Goal: Task Accomplishment & Management: Manage account settings

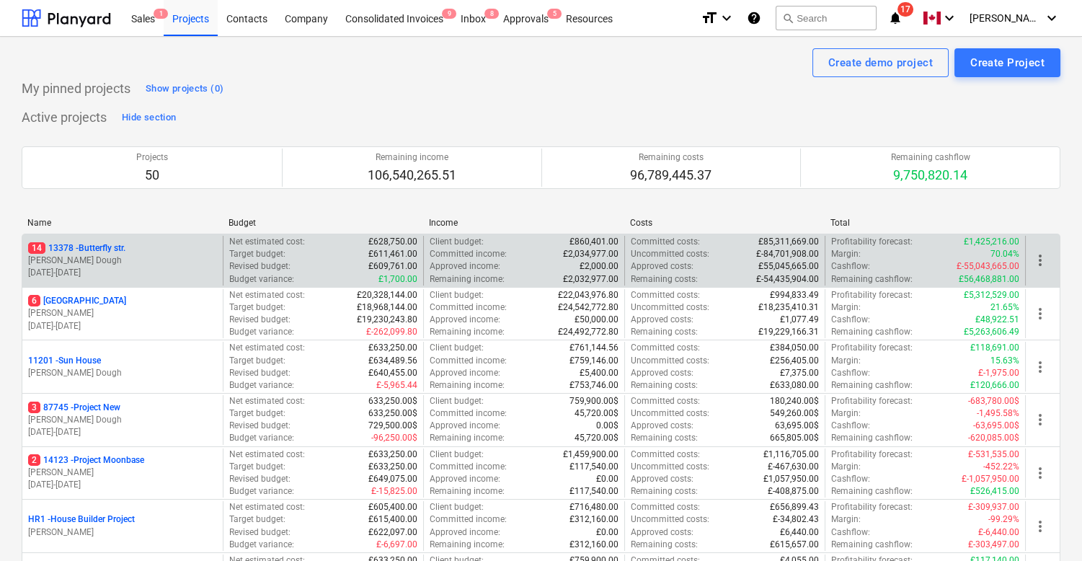
click at [107, 267] on p "[DATE] - [DATE]" at bounding box center [122, 273] width 189 height 12
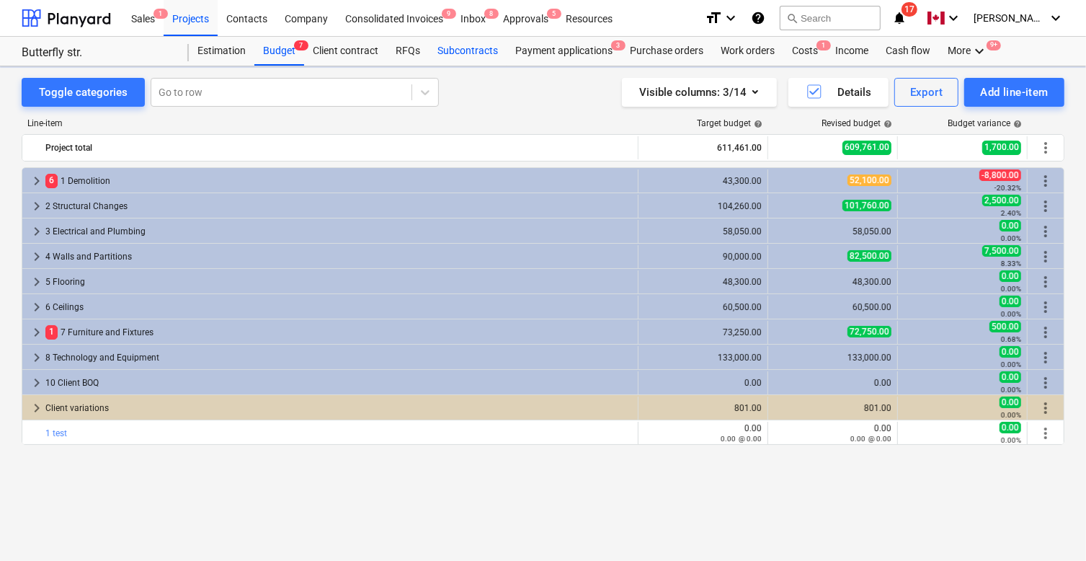
click at [448, 47] on div "Subcontracts" at bounding box center [468, 51] width 78 height 29
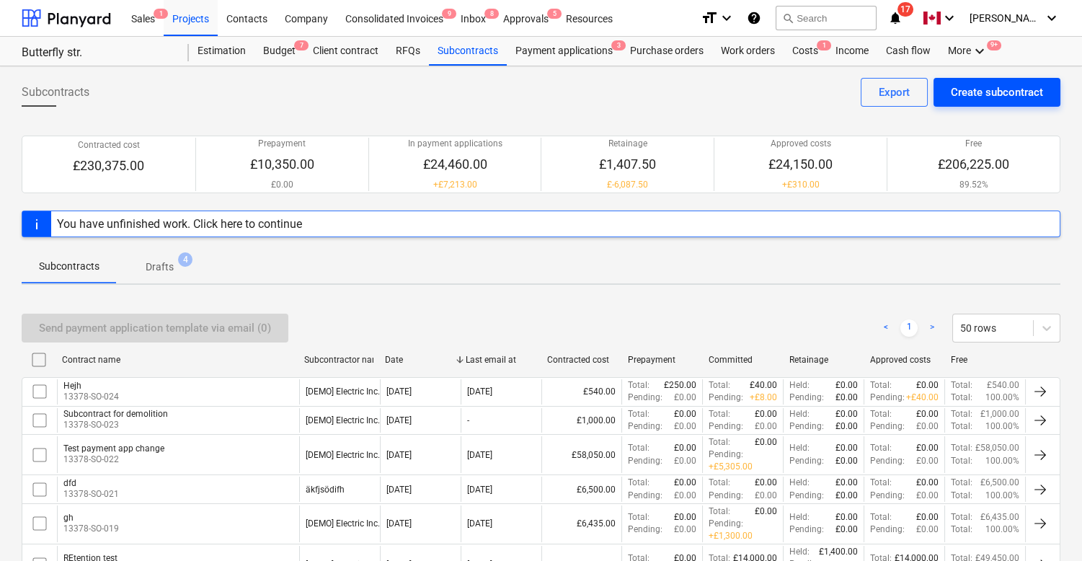
click at [990, 98] on div "Create subcontract" at bounding box center [997, 92] width 92 height 19
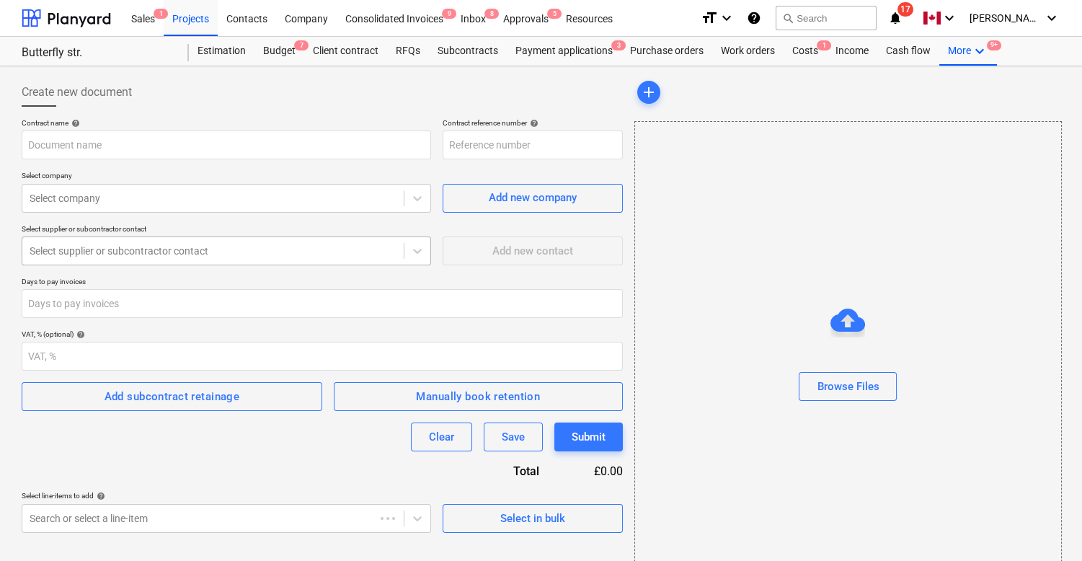
type input "13378-SO-027"
click at [488, 505] on button "Select in bulk" at bounding box center [533, 518] width 180 height 29
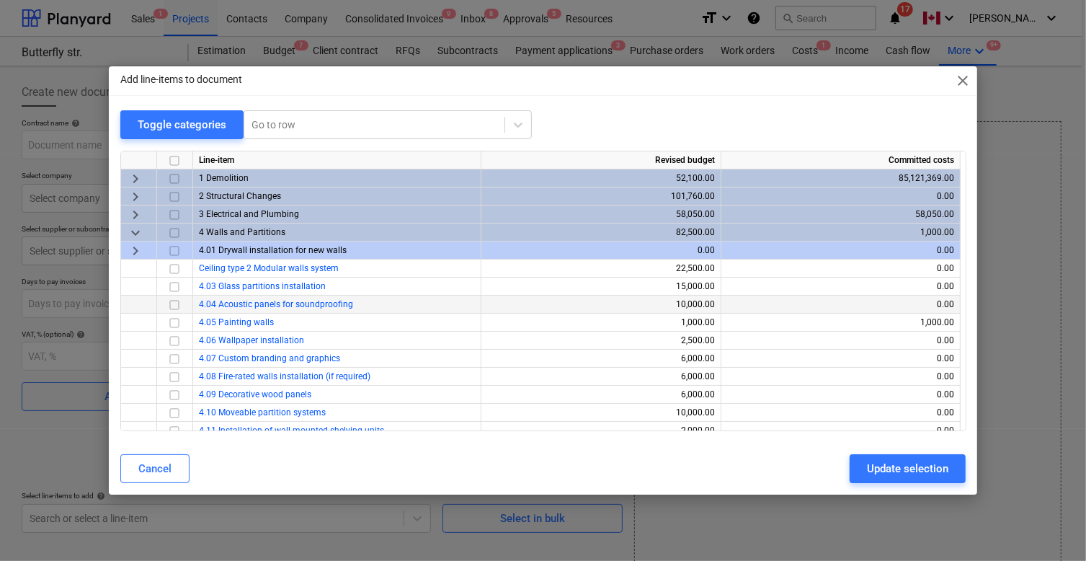
click at [167, 296] on div at bounding box center [175, 305] width 36 height 18
click at [173, 303] on input "checkbox" at bounding box center [174, 304] width 17 height 17
click at [939, 471] on div "Update selection" at bounding box center [907, 468] width 81 height 19
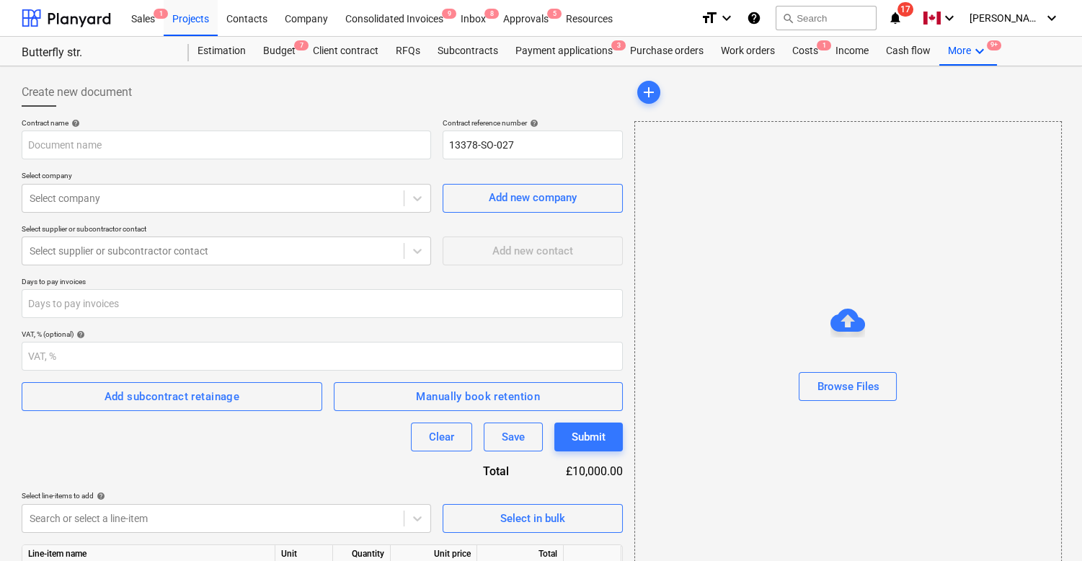
scroll to position [77, 0]
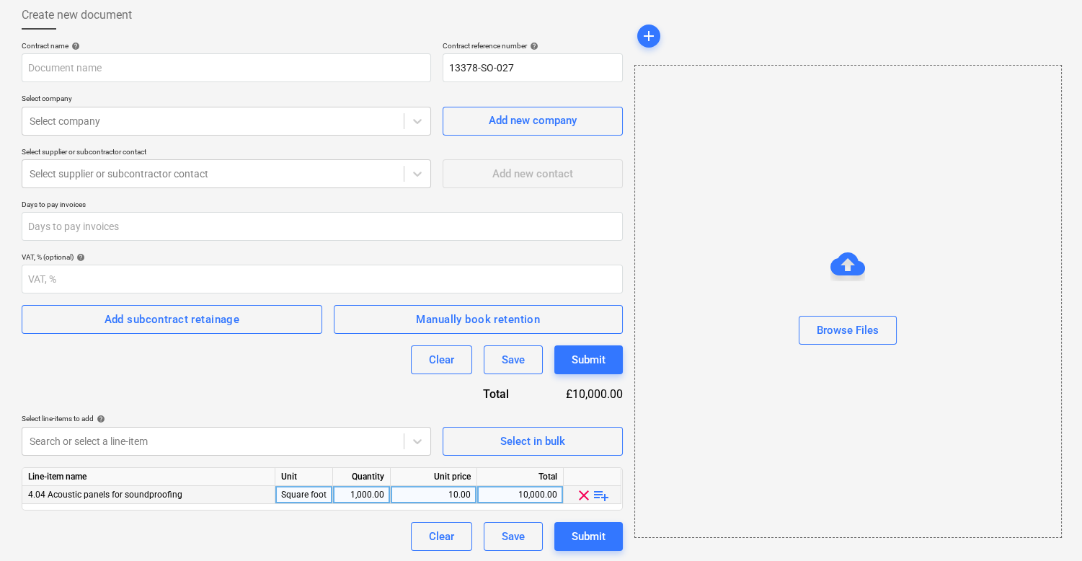
click at [604, 492] on span "playlist_add" at bounding box center [600, 495] width 17 height 17
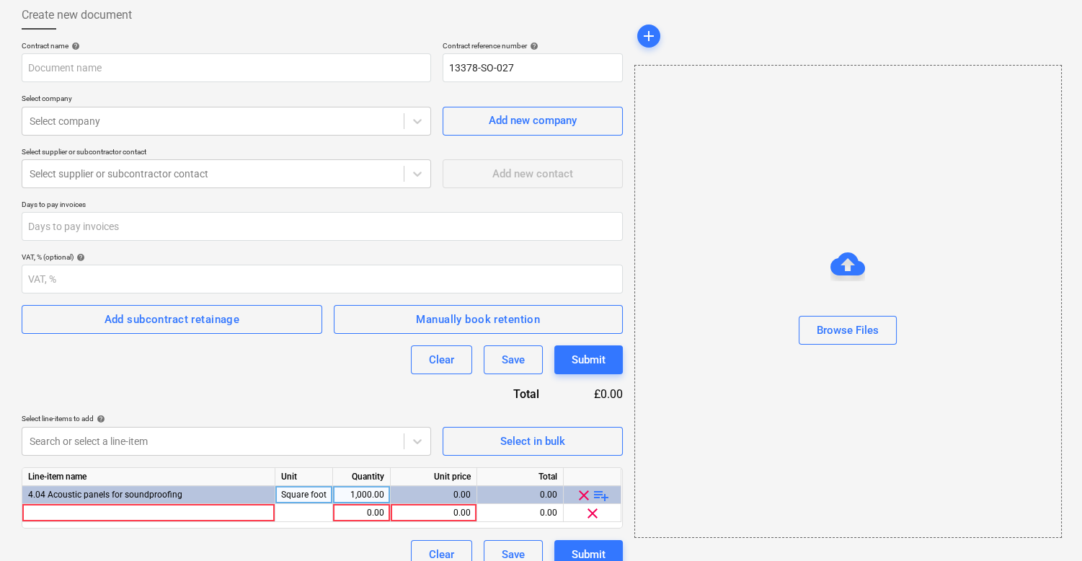
click at [604, 492] on span "playlist_add" at bounding box center [600, 495] width 17 height 17
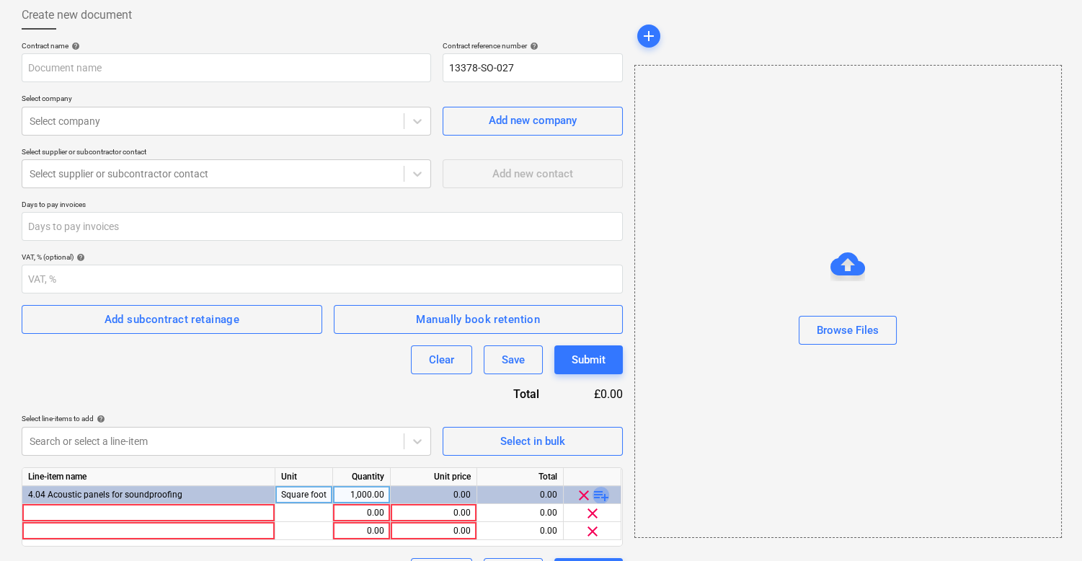
click at [604, 492] on span "playlist_add" at bounding box center [600, 495] width 17 height 17
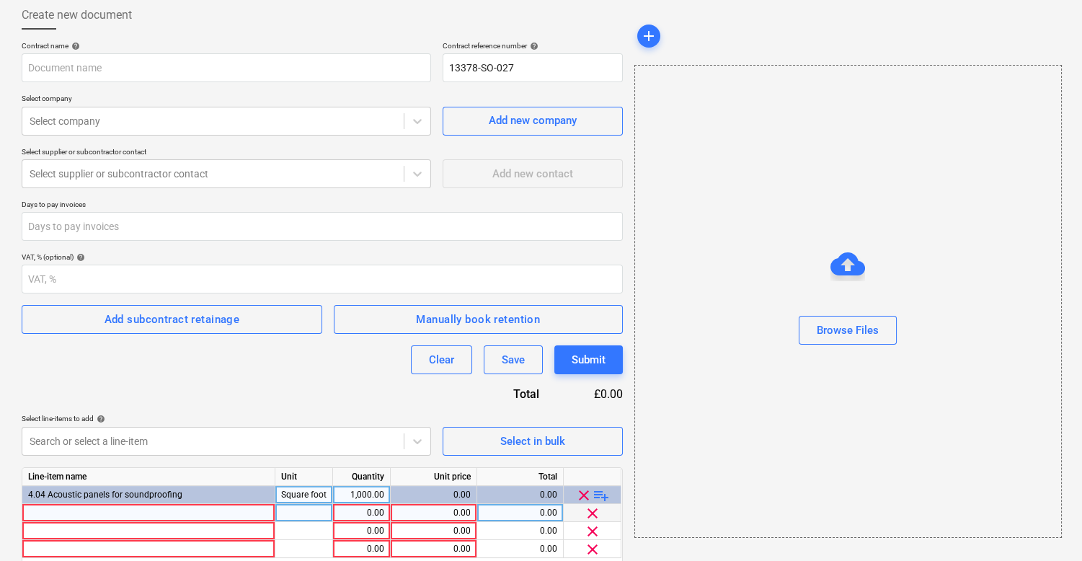
click at [132, 512] on div at bounding box center [148, 513] width 253 height 18
type input "Labour 1"
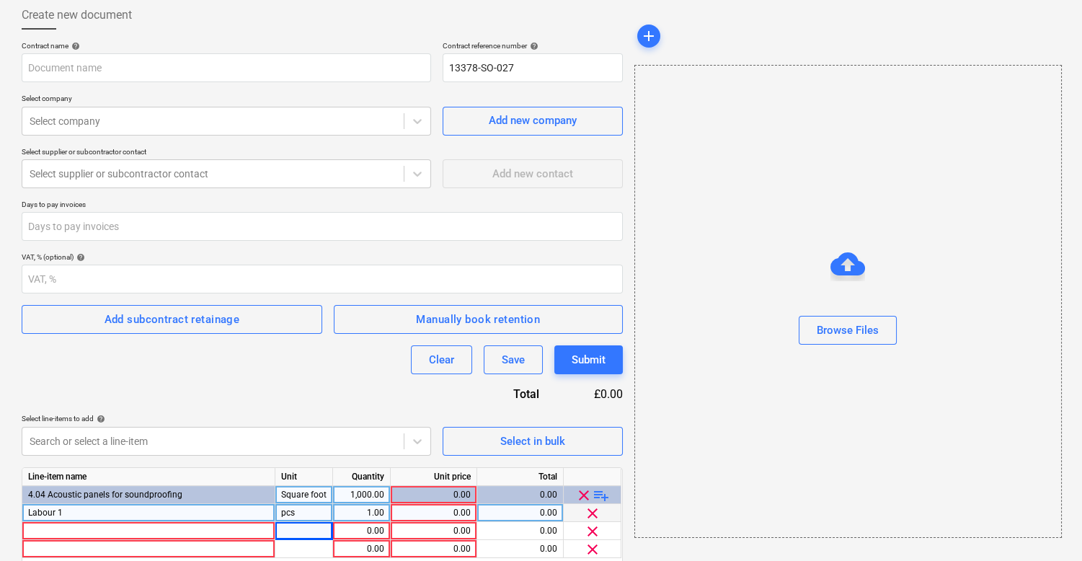
click at [432, 510] on div "0.00" at bounding box center [433, 513] width 74 height 18
type input "10000"
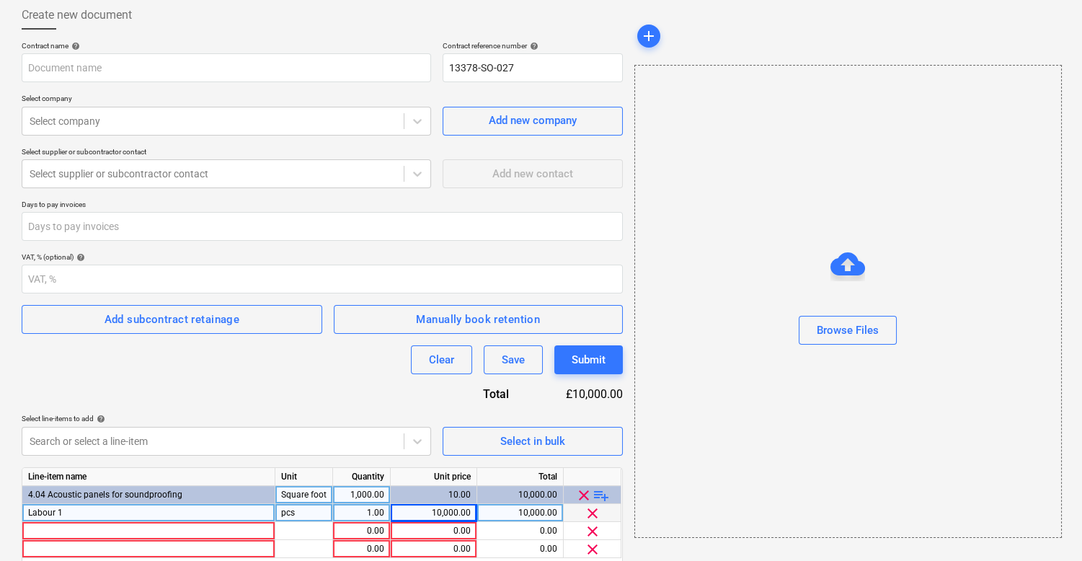
click at [364, 386] on div "Contract name help Contract reference number help 13378-SO-027 Select company S…" at bounding box center [322, 323] width 601 height 564
click at [115, 320] on div "Add subcontract retainage" at bounding box center [173, 319] width 136 height 19
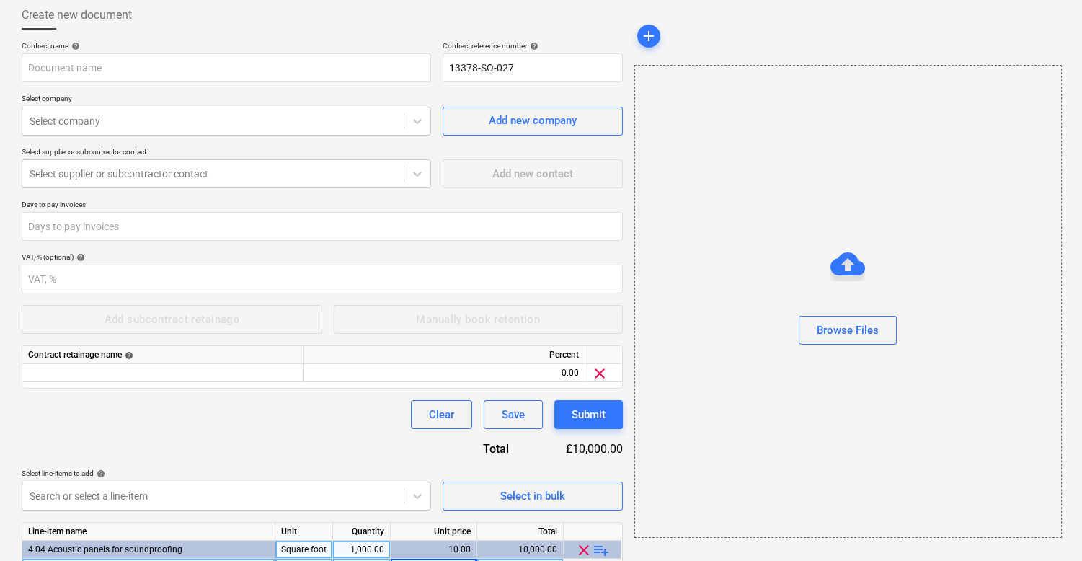
click at [169, 360] on div "Contract retainage name help" at bounding box center [163, 355] width 270 height 18
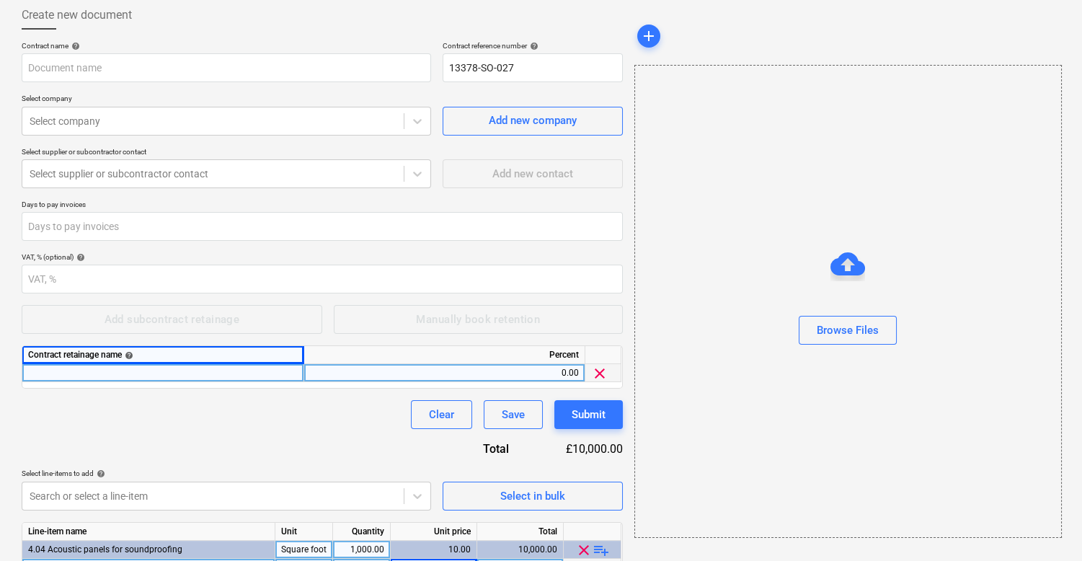
click at [167, 378] on div at bounding box center [163, 373] width 282 height 18
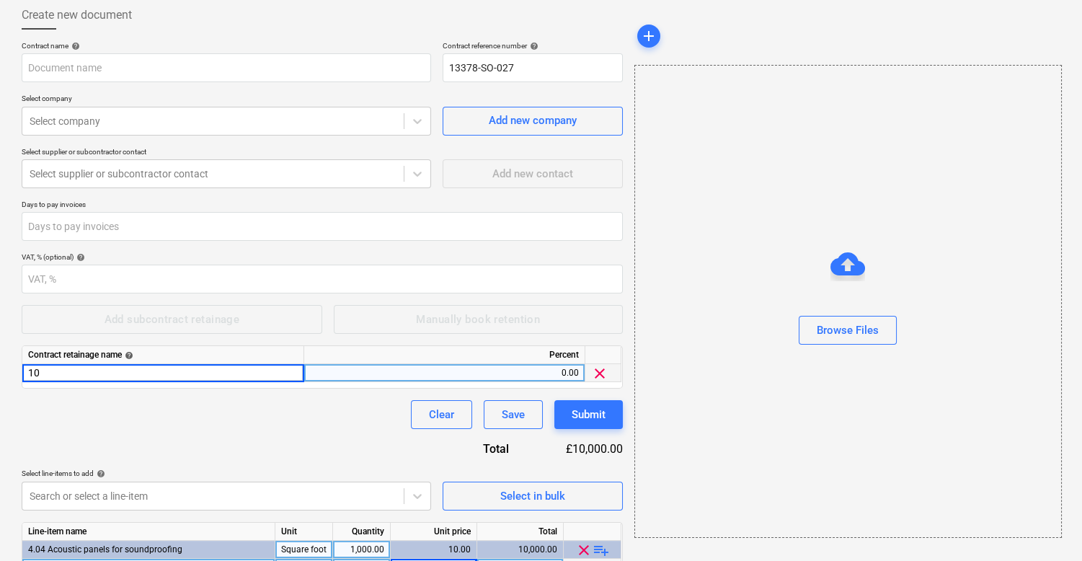
type input "1"
type input "retentnio"
type input "10"
click at [140, 440] on div "Contract name help Contract reference number help 13378-SO-027 Select company S…" at bounding box center [322, 350] width 601 height 618
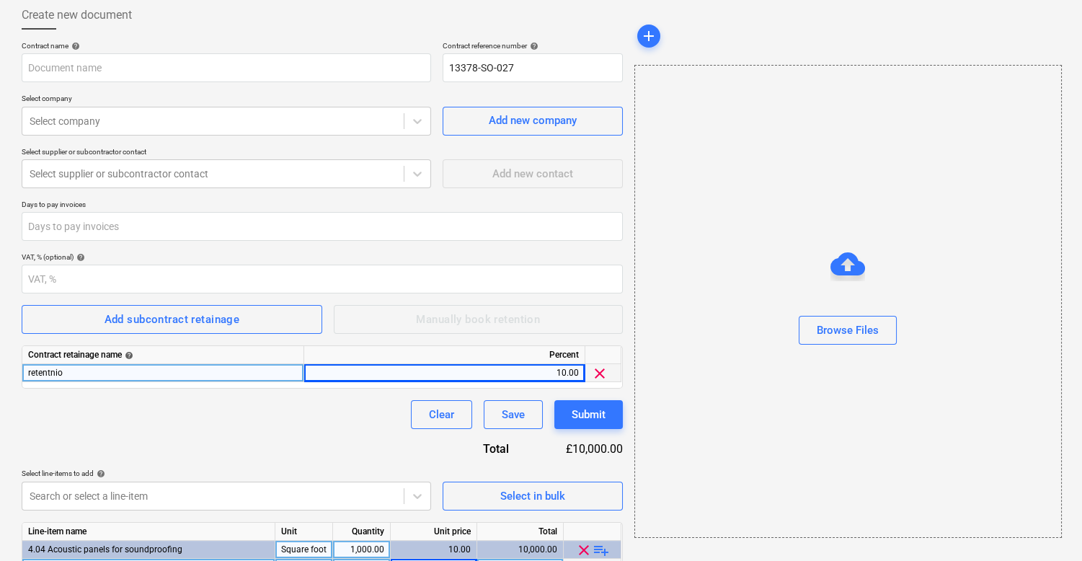
scroll to position [186, 0]
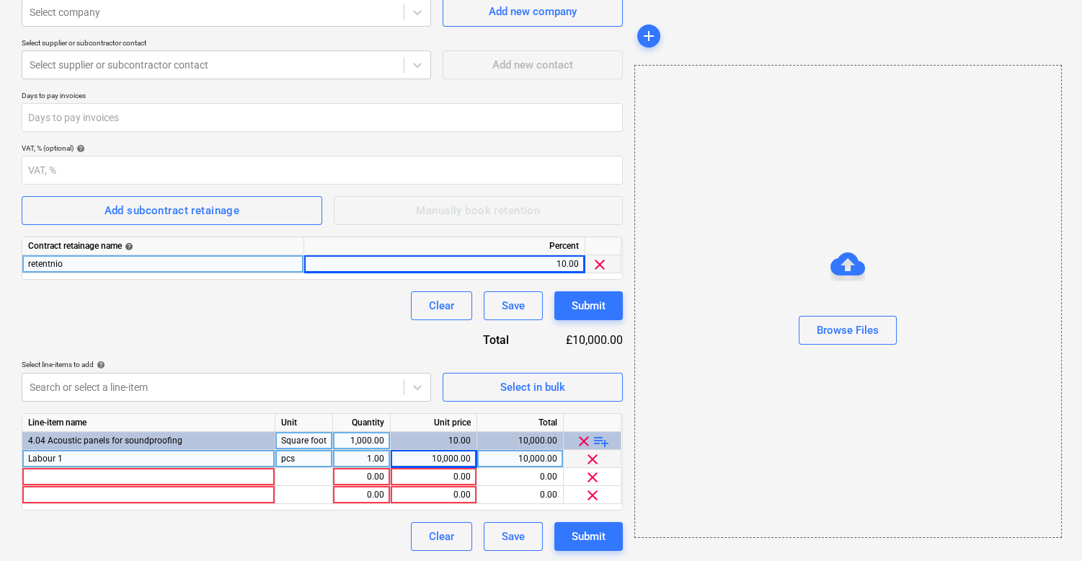
click at [359, 458] on div "1.00" at bounding box center [361, 459] width 45 height 18
click at [452, 479] on div "0.00" at bounding box center [433, 477] width 74 height 18
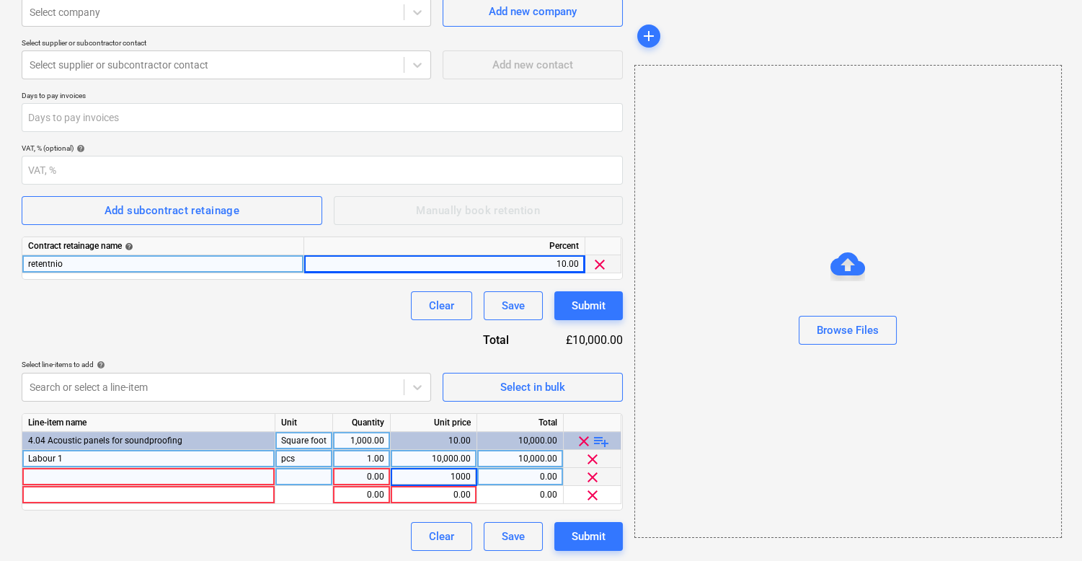
type input "10000"
click at [383, 319] on div "Contract name help Contract reference number help 13378-SO-027 Select company S…" at bounding box center [322, 241] width 601 height 618
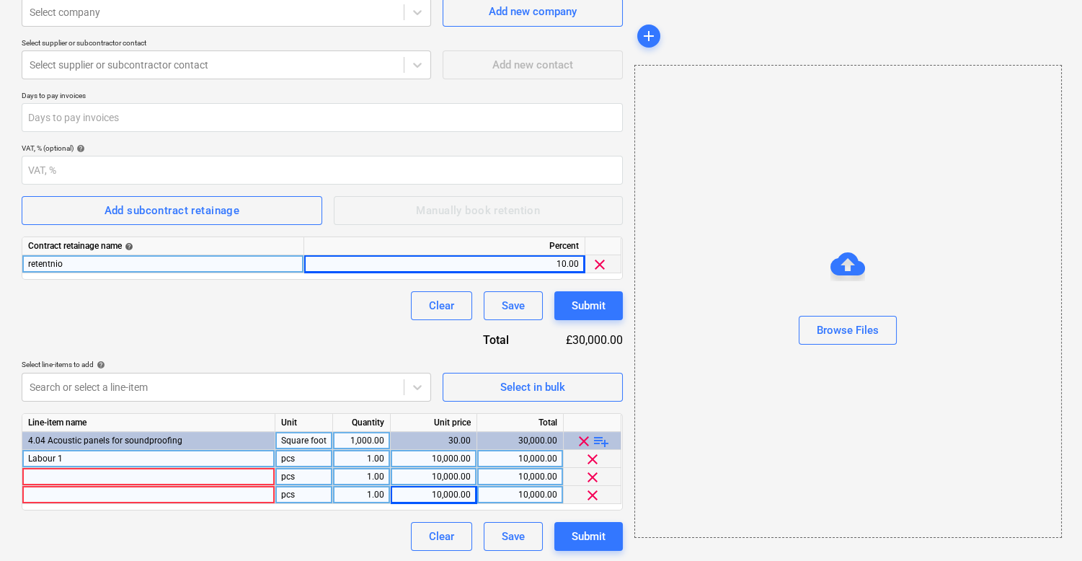
click at [195, 486] on div at bounding box center [148, 495] width 253 height 18
type input "d"
click at [192, 481] on div at bounding box center [148, 477] width 253 height 18
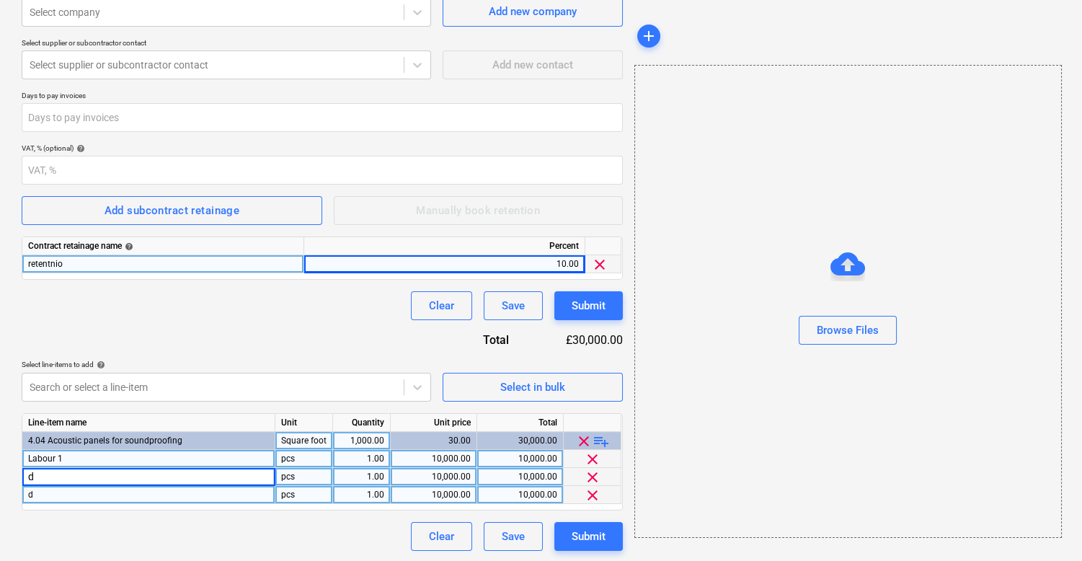
click at [545, 545] on div "Clear Save Submit" at bounding box center [510, 536] width 223 height 29
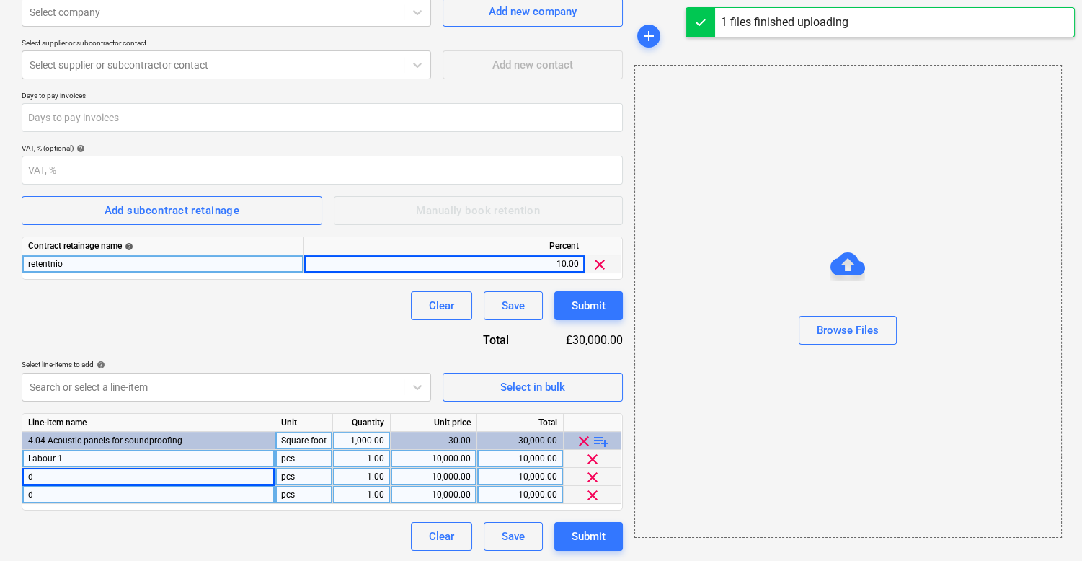
type input "Monosnap Google Meet - Meet - Sync Planyard [DATE] 09-52-36.png"
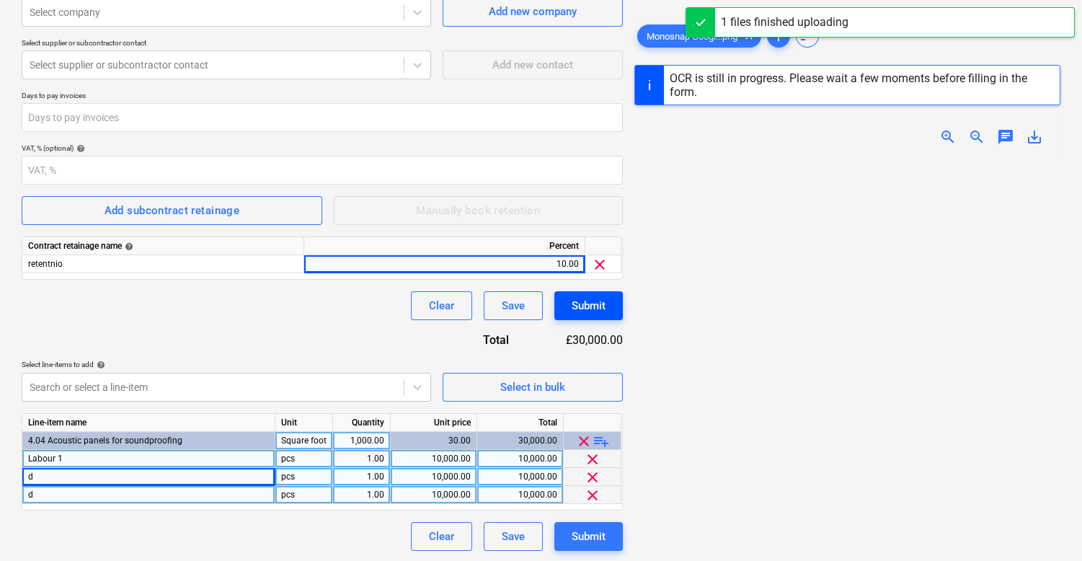
click at [587, 309] on div "Submit" at bounding box center [589, 305] width 34 height 19
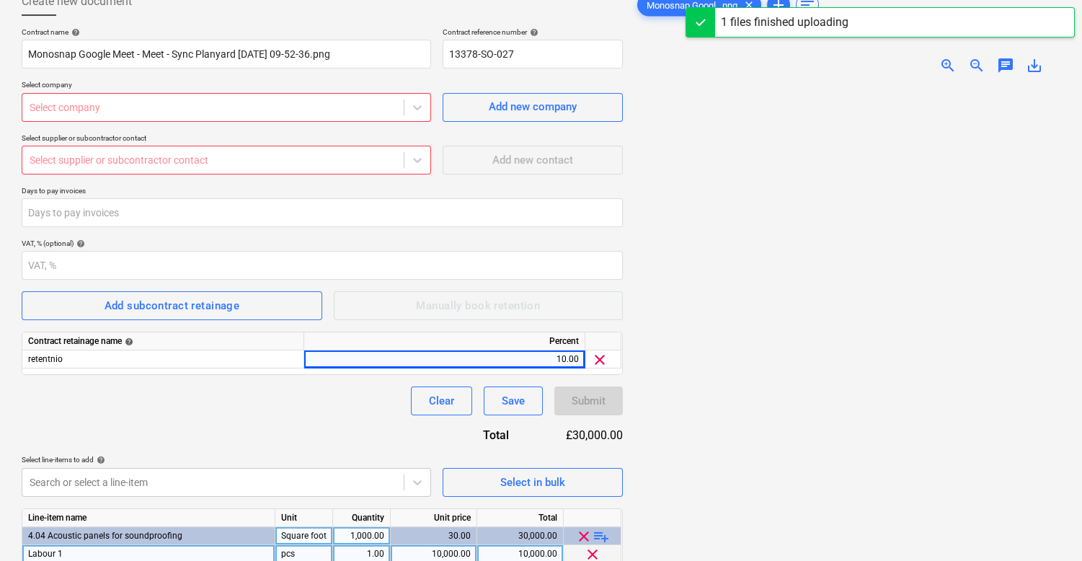
scroll to position [92, 0]
click at [296, 116] on div "Select company" at bounding box center [226, 106] width 409 height 29
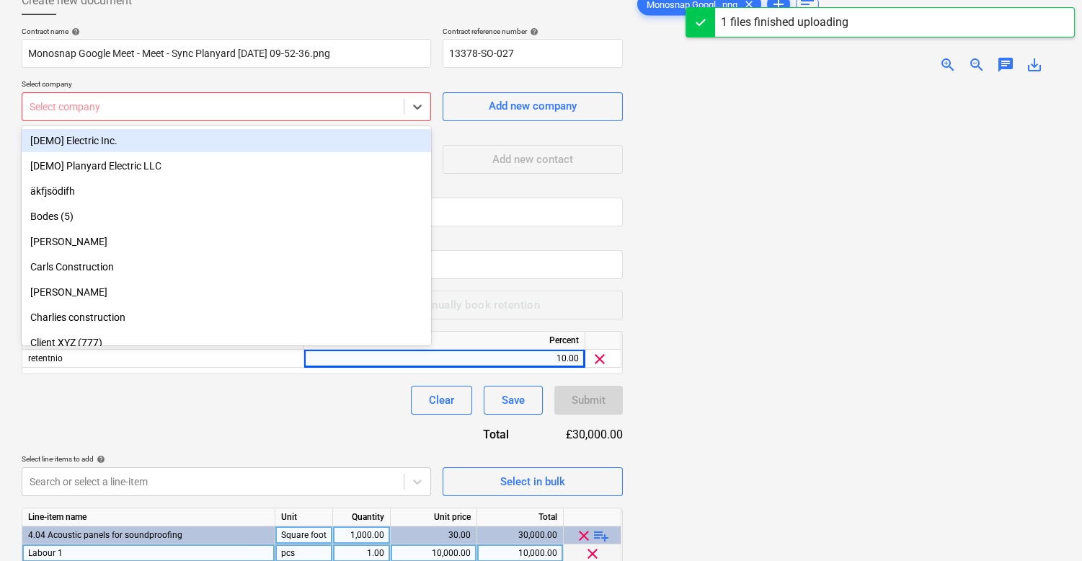
click at [280, 135] on div "[DEMO] Electric Inc." at bounding box center [226, 140] width 409 height 23
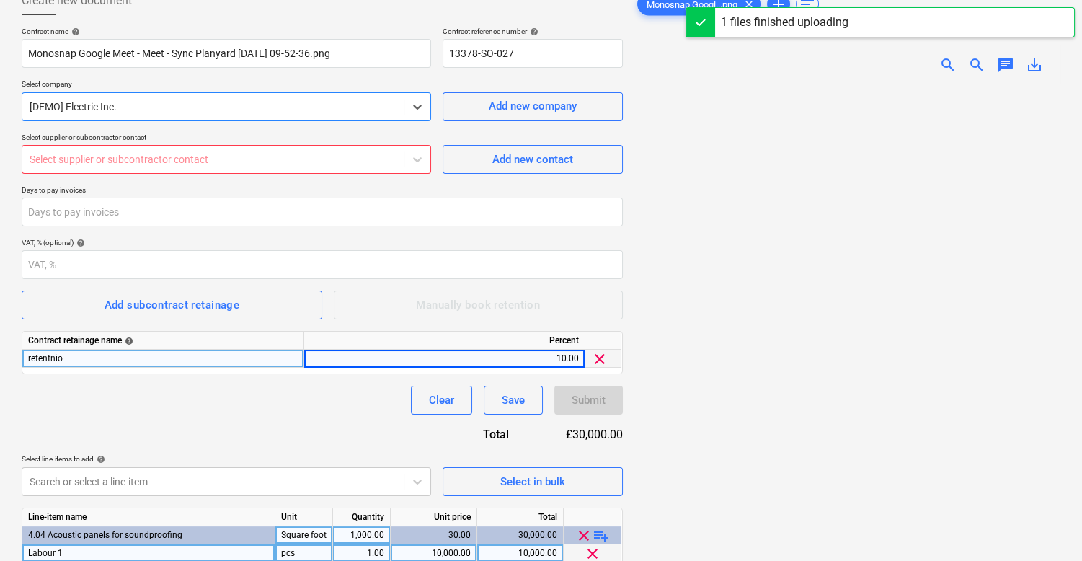
click at [371, 355] on div "10.00" at bounding box center [444, 359] width 269 height 18
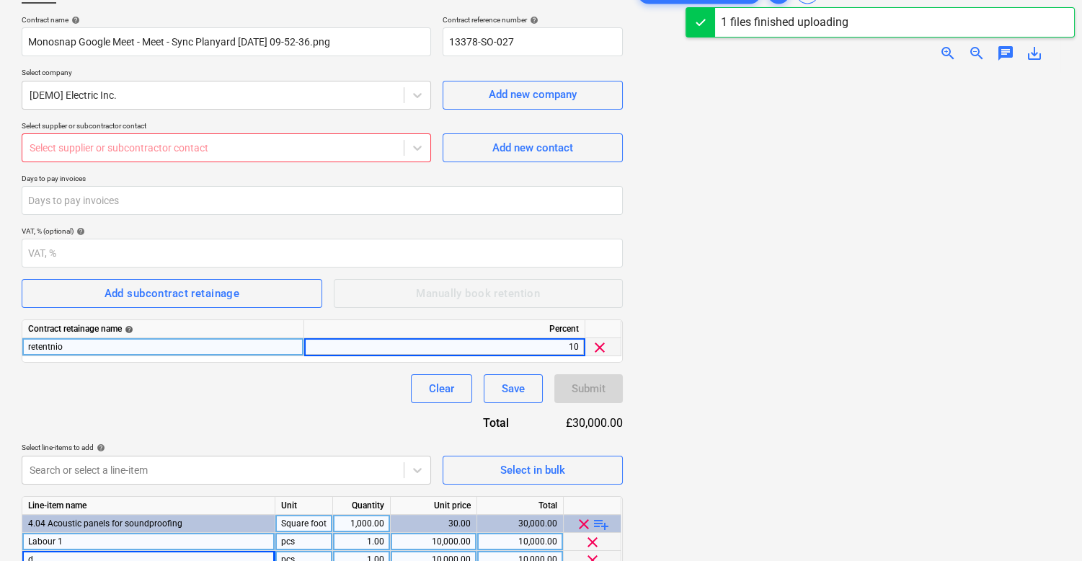
scroll to position [112, 0]
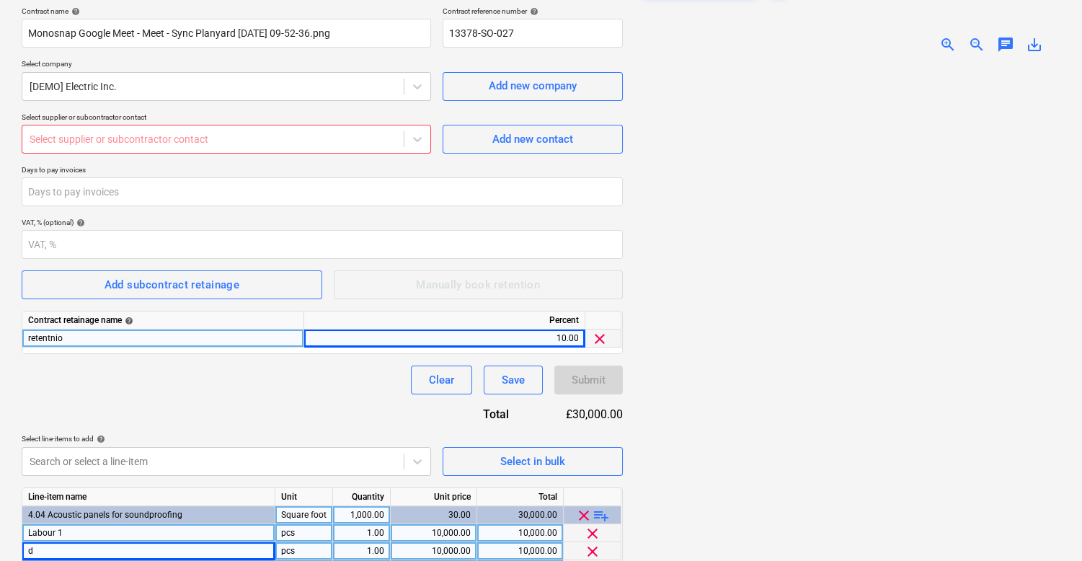
click at [381, 146] on div "Select supplier or subcontractor contact" at bounding box center [212, 139] width 381 height 20
click at [366, 133] on div at bounding box center [213, 139] width 367 height 14
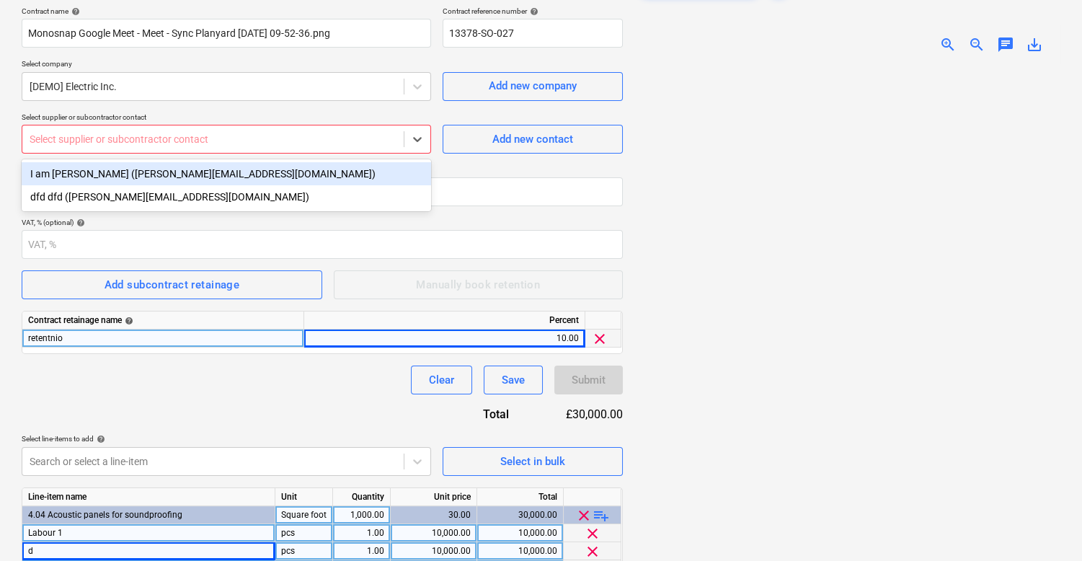
click at [345, 168] on div "I am [PERSON_NAME] ([PERSON_NAME][EMAIL_ADDRESS][DOMAIN_NAME])" at bounding box center [226, 173] width 409 height 23
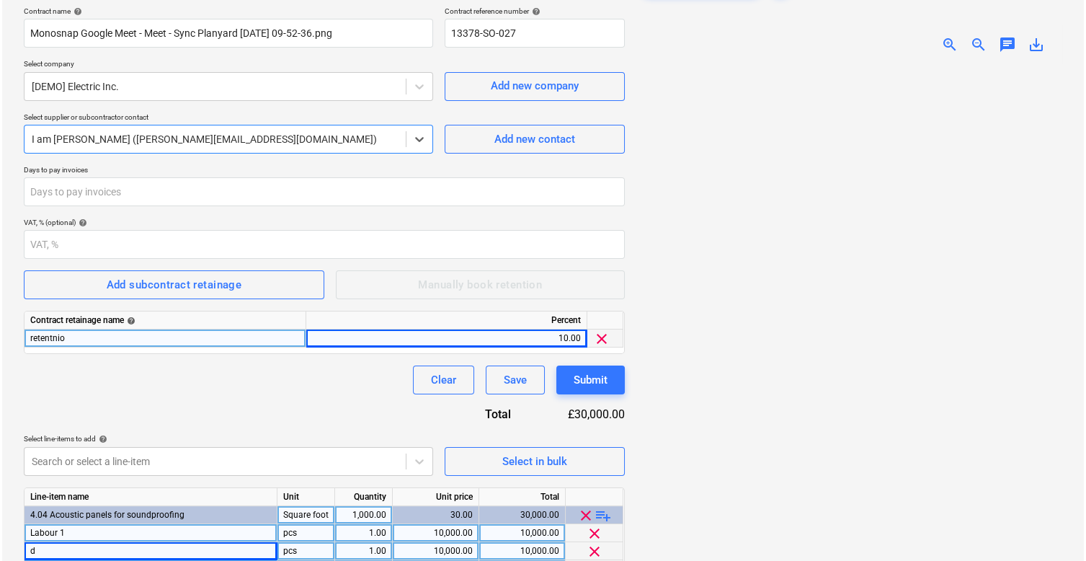
scroll to position [186, 0]
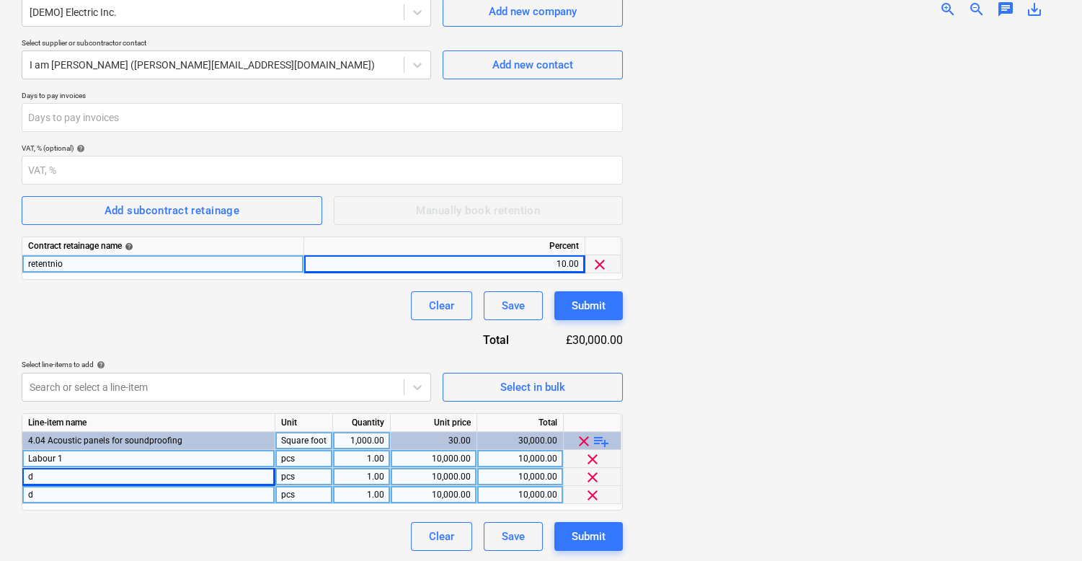
click at [608, 275] on div "Contract retainage name help Percent retentnio 10.00 clear" at bounding box center [322, 257] width 601 height 43
click at [592, 301] on div "Submit" at bounding box center [589, 305] width 34 height 19
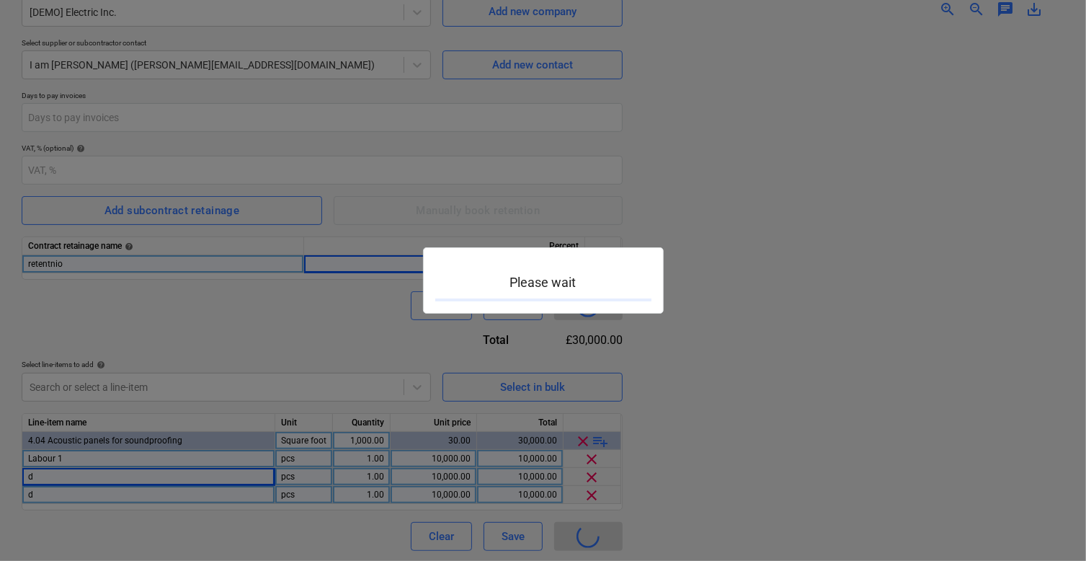
type input "13378-SO-027"
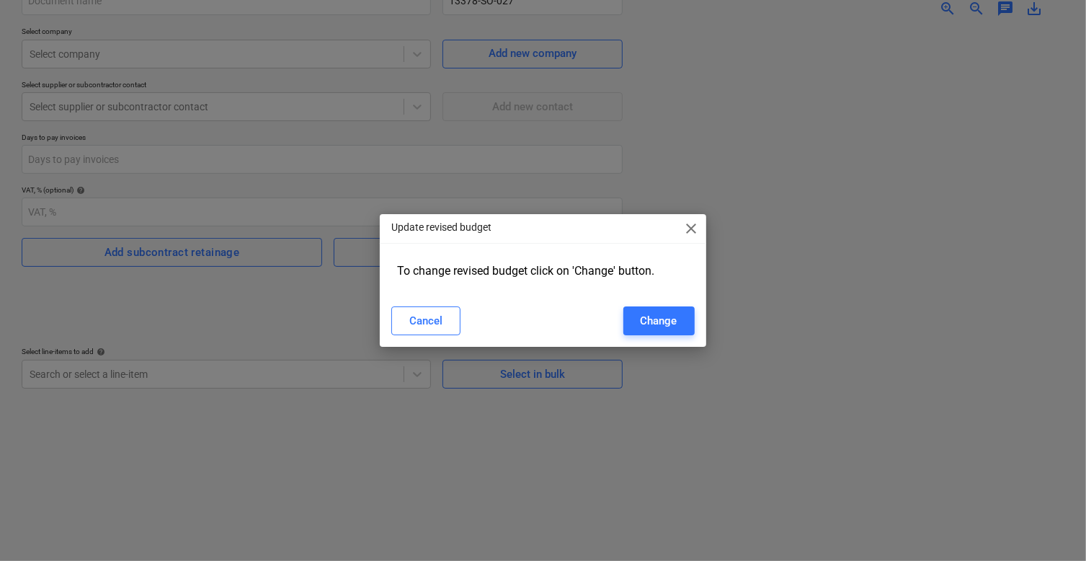
scroll to position [144, 0]
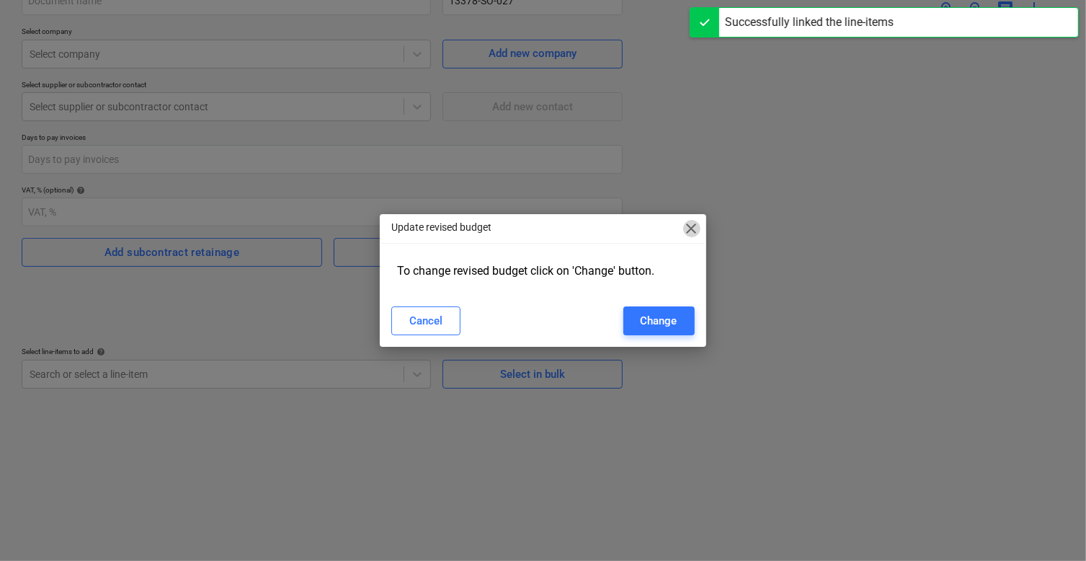
click at [691, 233] on span "close" at bounding box center [691, 228] width 17 height 17
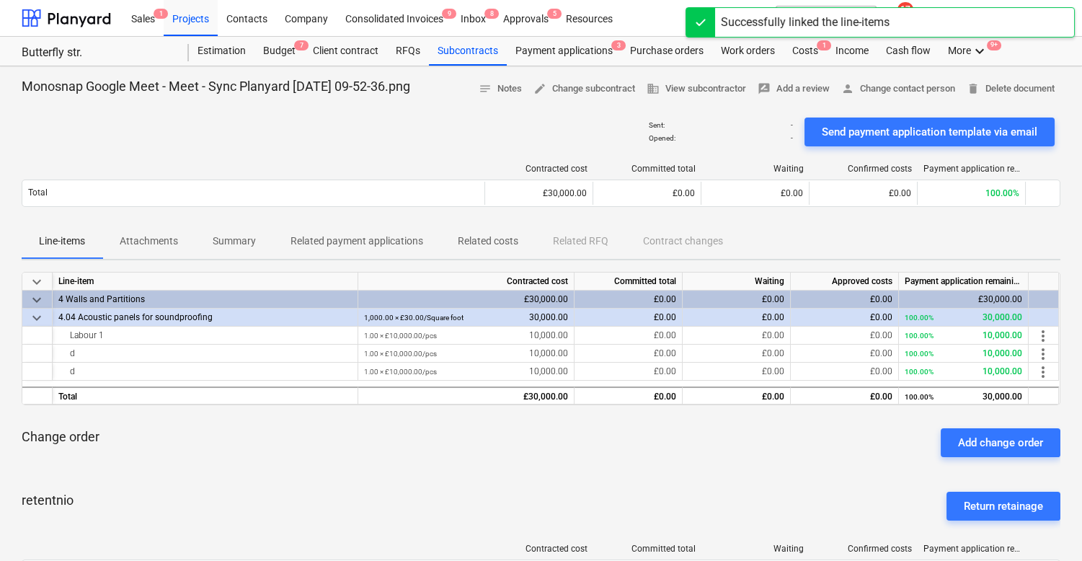
click at [505, 241] on p "Related costs" at bounding box center [488, 241] width 61 height 15
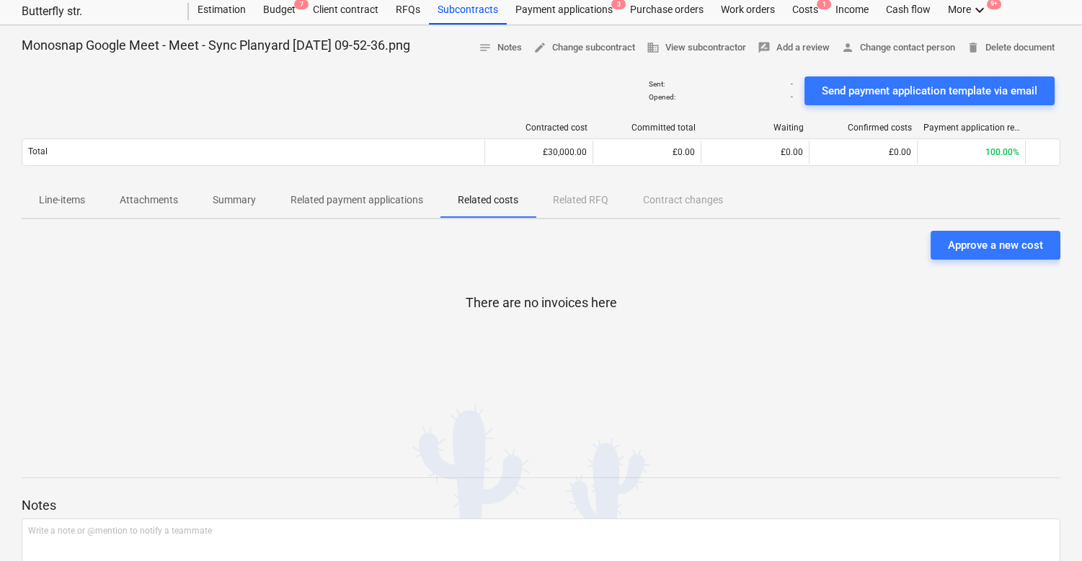
scroll to position [44, 0]
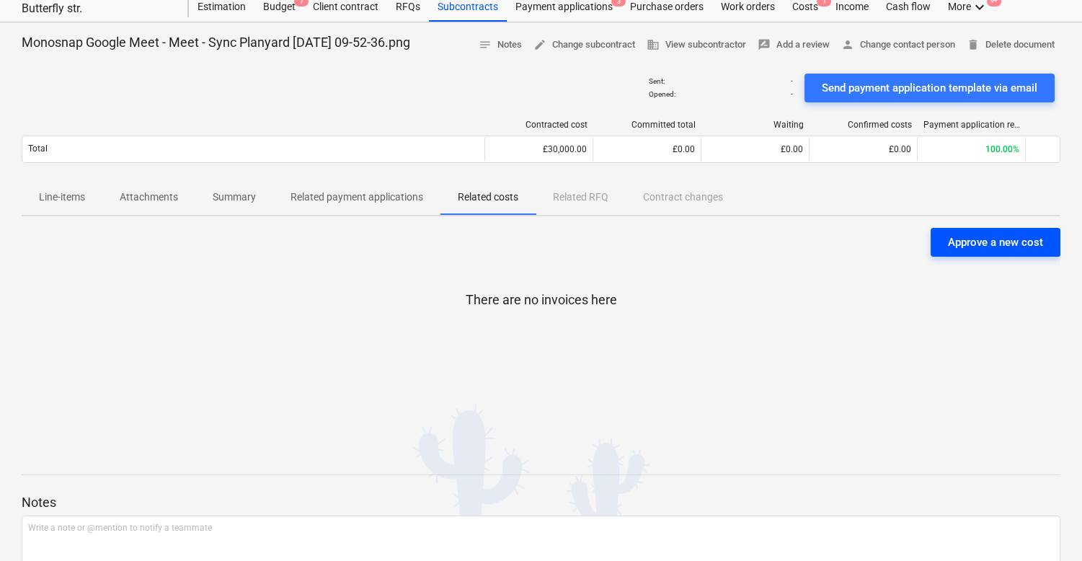
click at [975, 233] on div "Approve a new cost" at bounding box center [995, 242] width 95 height 19
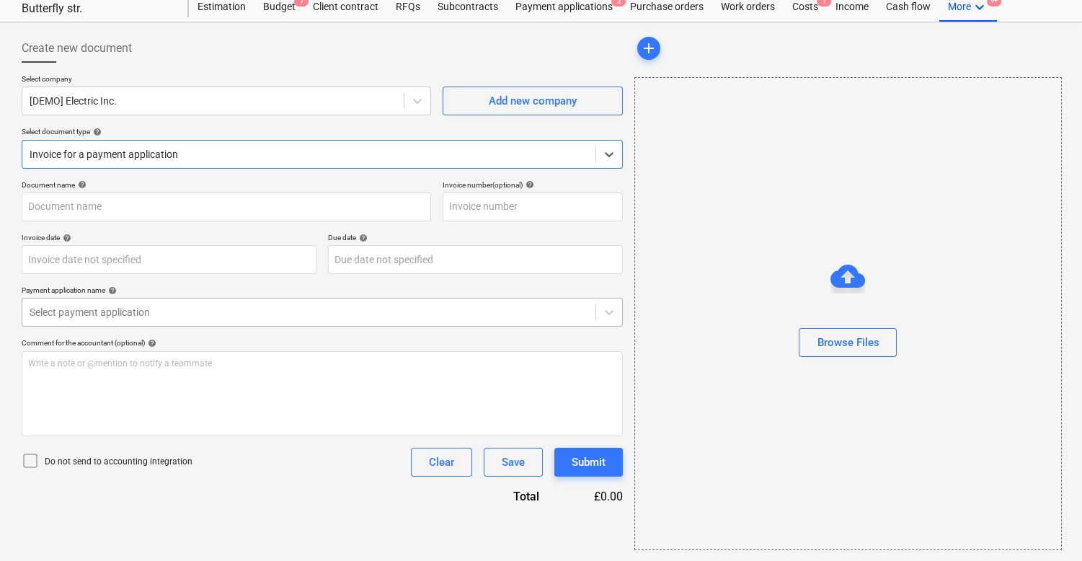
click at [365, 309] on div at bounding box center [309, 312] width 559 height 14
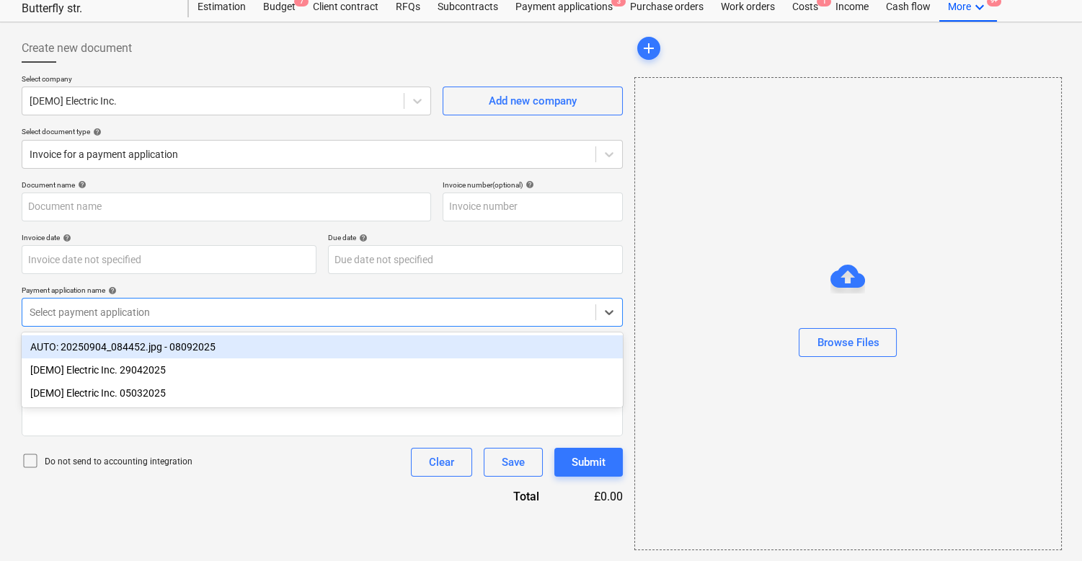
click at [281, 236] on div "Invoice date help" at bounding box center [169, 237] width 295 height 9
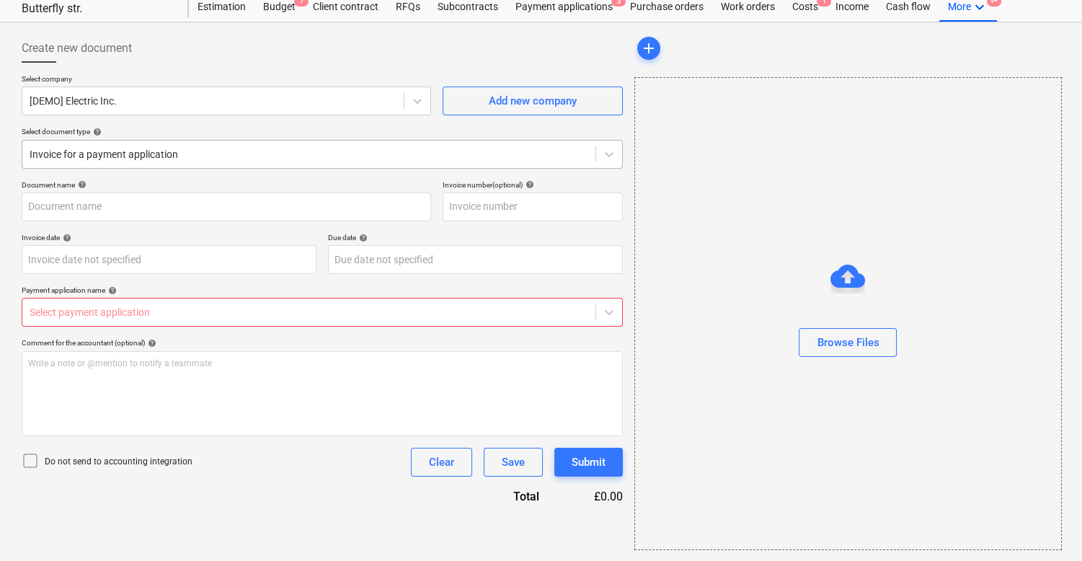
click at [277, 157] on div at bounding box center [309, 154] width 559 height 14
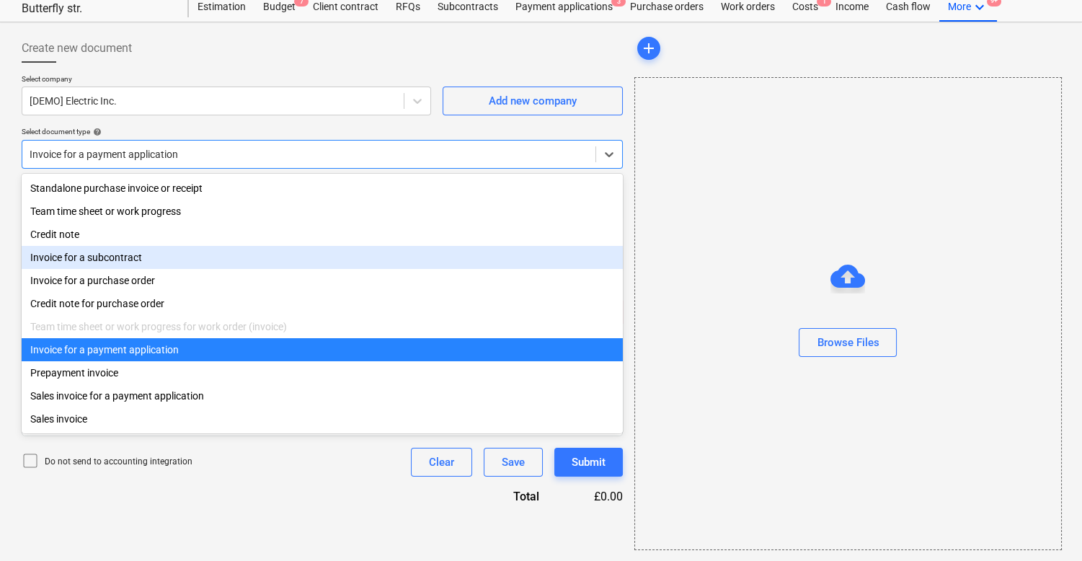
click at [216, 257] on div "Invoice for a subcontract" at bounding box center [322, 257] width 601 height 23
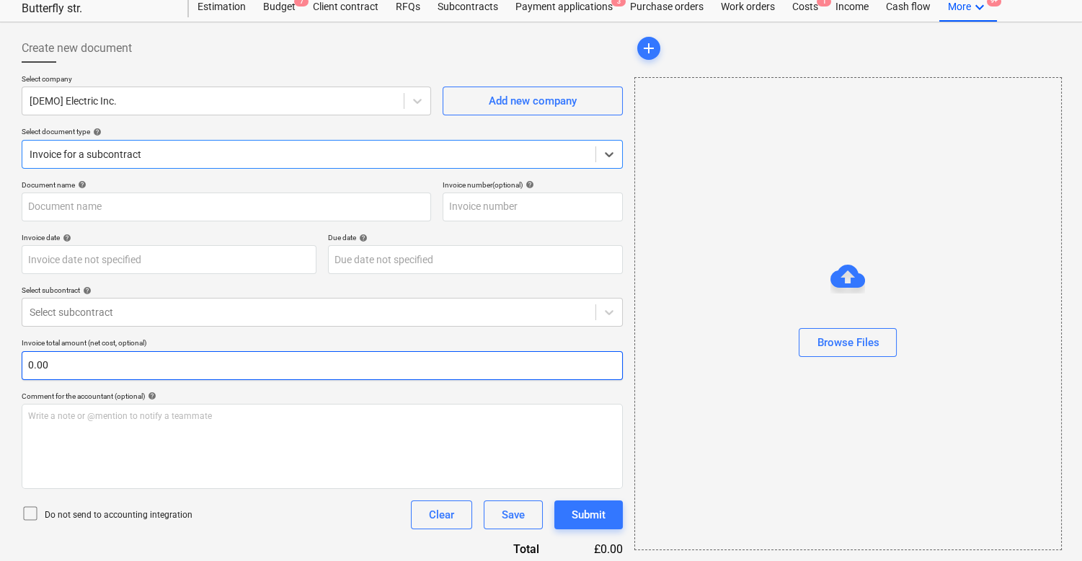
scroll to position [50, 0]
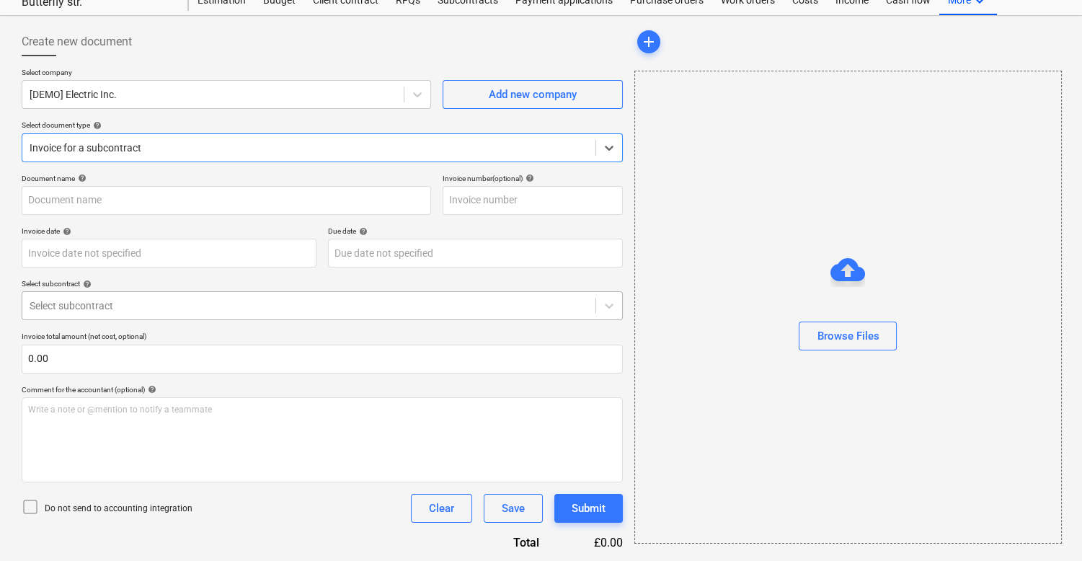
click at [234, 313] on div "Select subcontract" at bounding box center [308, 306] width 573 height 20
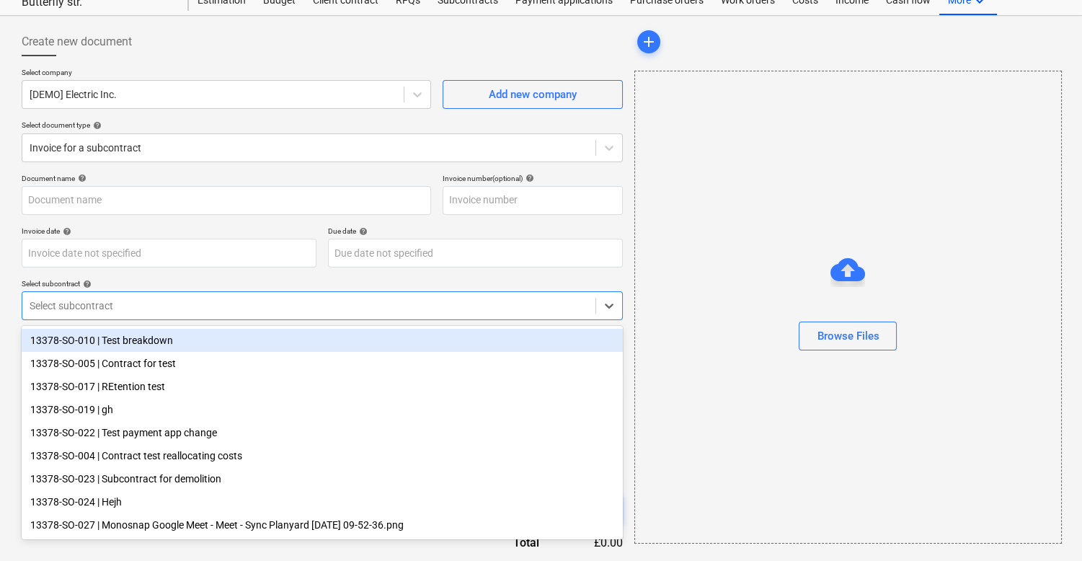
click at [220, 337] on div "13378-SO-010 | Test breakdown" at bounding box center [322, 340] width 601 height 23
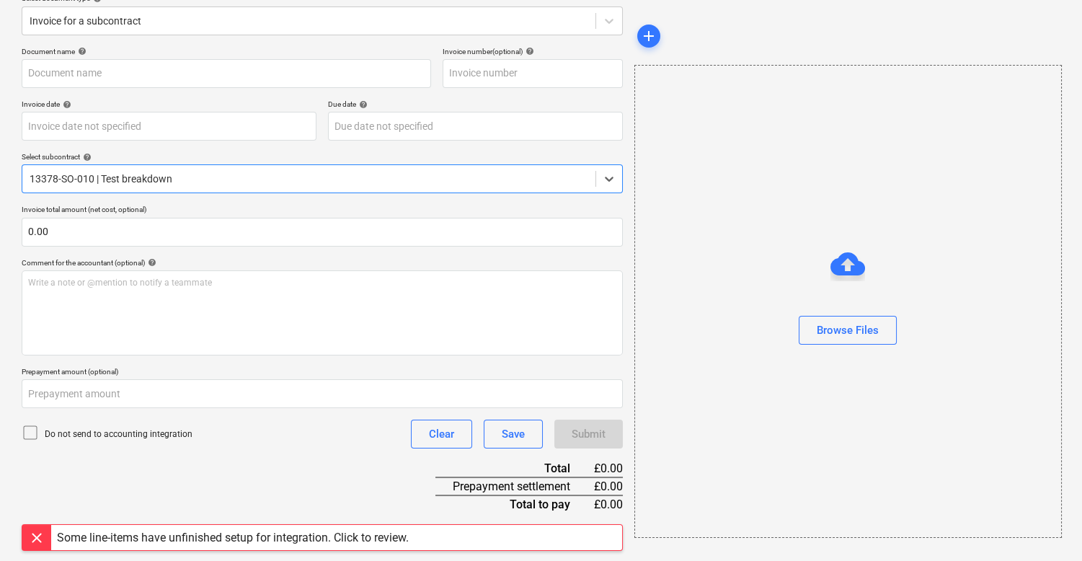
scroll to position [149, 0]
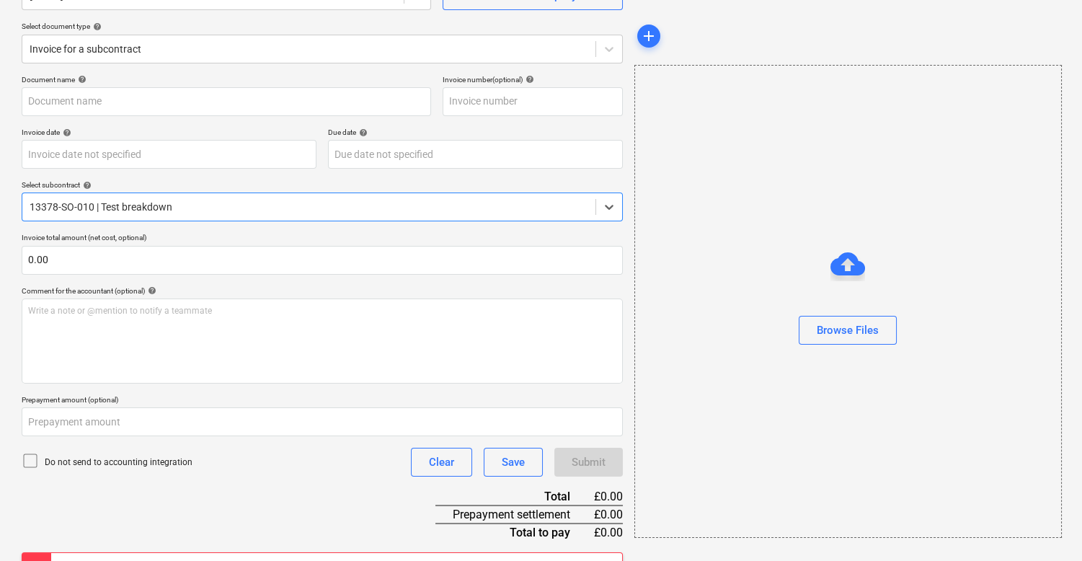
click at [223, 197] on div "13378-SO-010 | Test breakdown" at bounding box center [308, 207] width 573 height 20
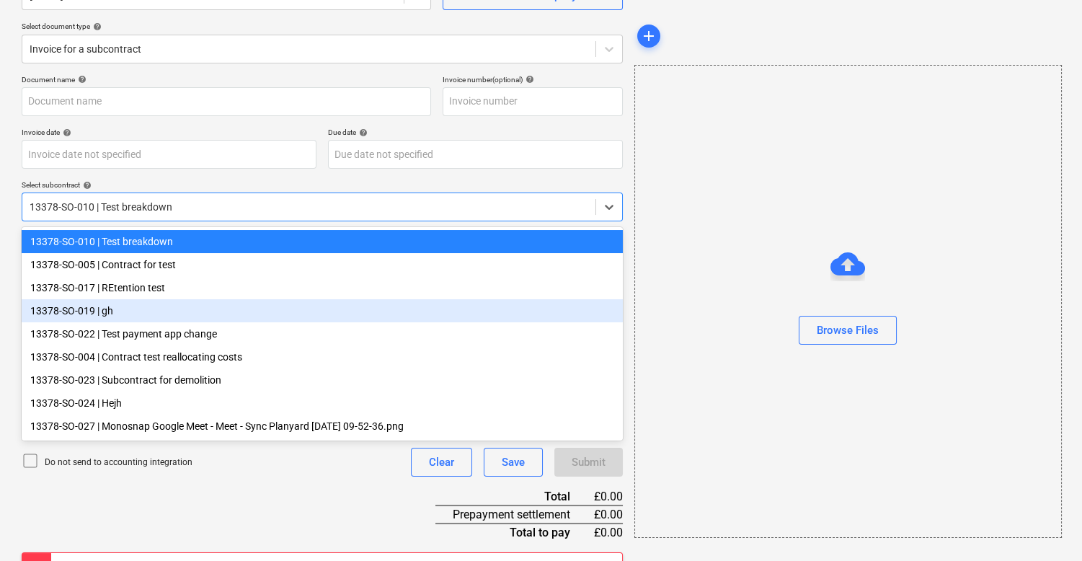
click at [176, 301] on div "13378-SO-019 | gh" at bounding box center [322, 310] width 601 height 23
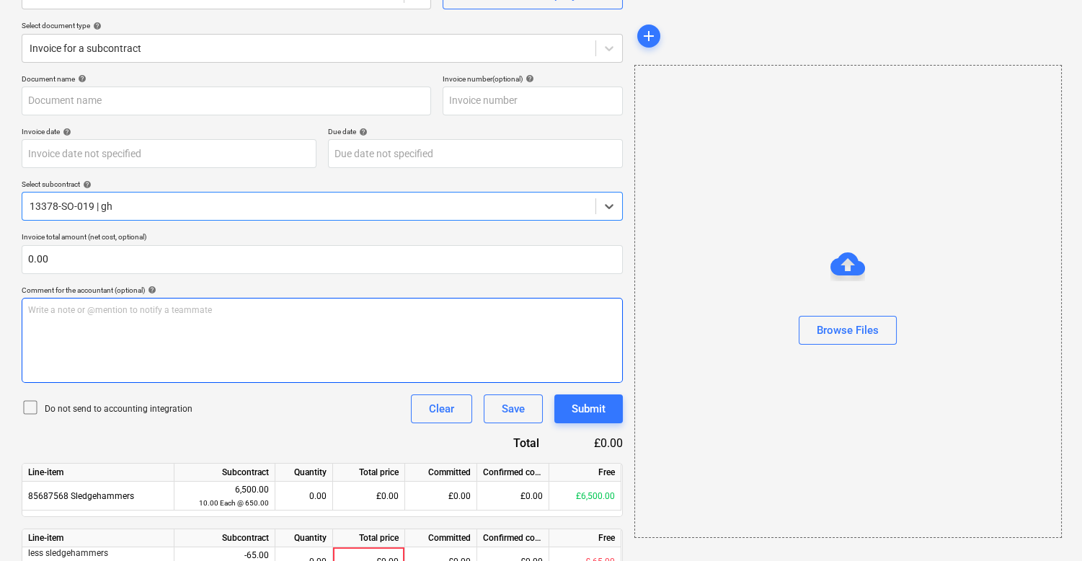
scroll to position [42, 0]
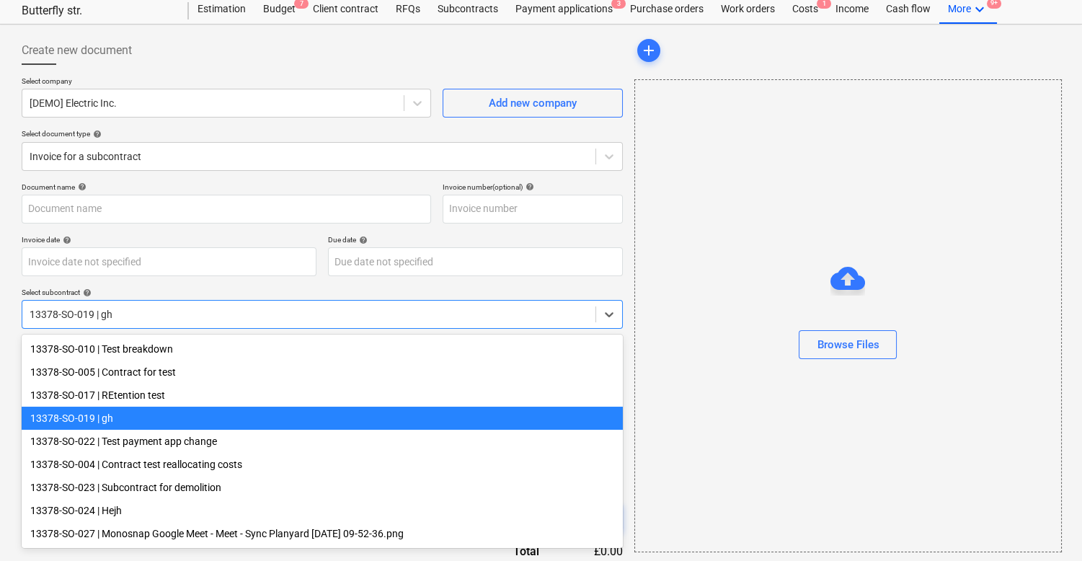
click at [206, 327] on div "13378-SO-019 | gh" at bounding box center [322, 314] width 601 height 29
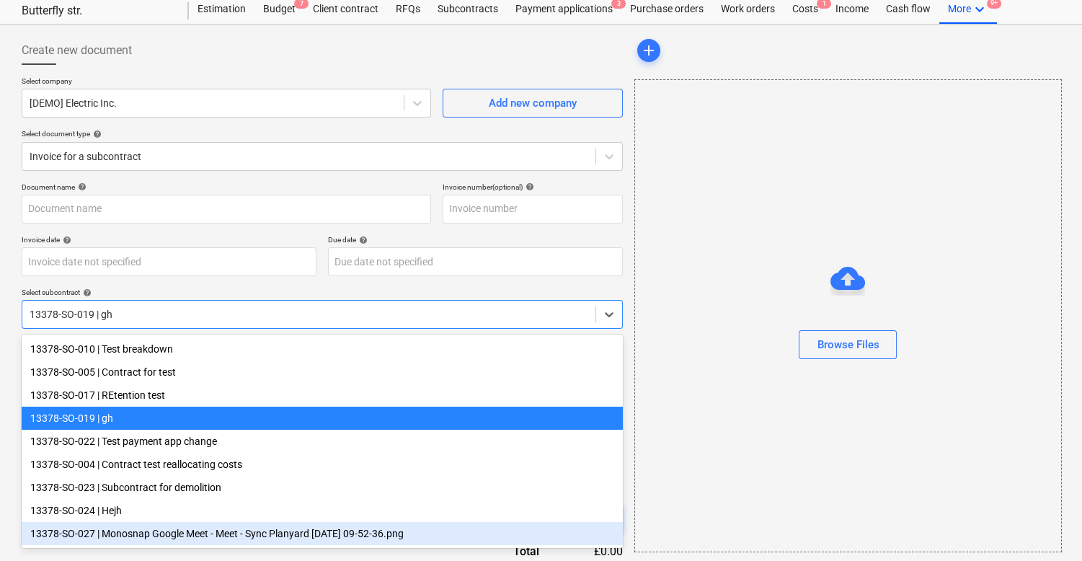
click at [154, 537] on div "13378-SO-027 | Monosnap Google Meet - Meet - Sync Planyard [DATE] 09-52-36.png" at bounding box center [322, 533] width 601 height 23
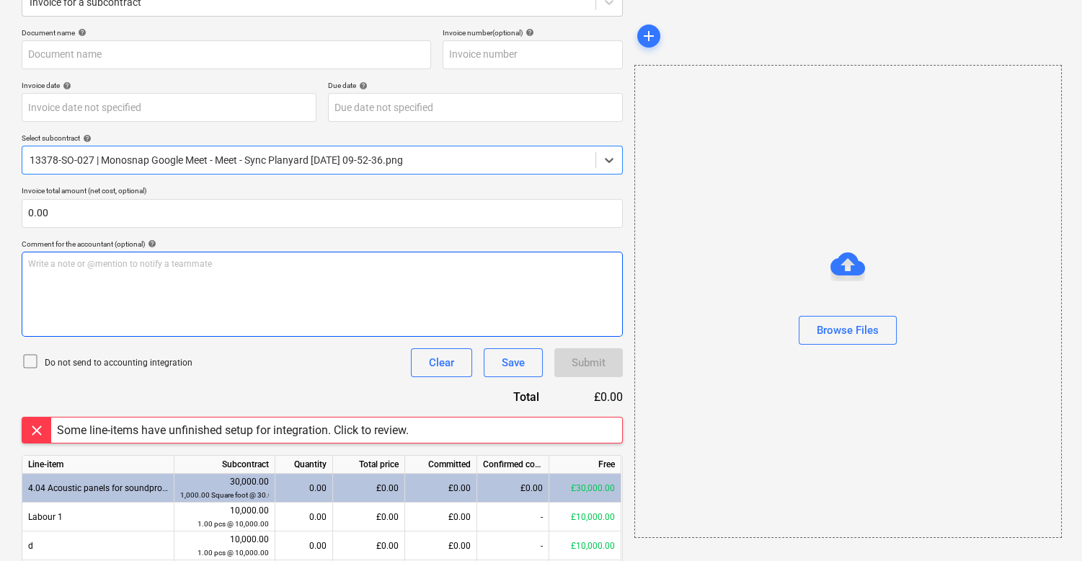
scroll to position [280, 0]
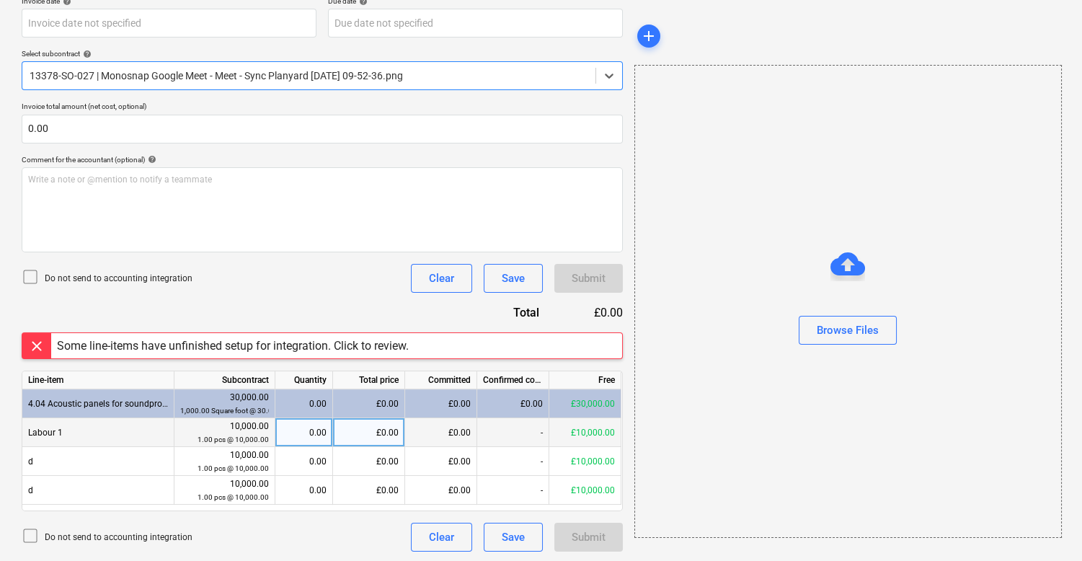
click at [387, 425] on div "£0.00" at bounding box center [369, 432] width 72 height 29
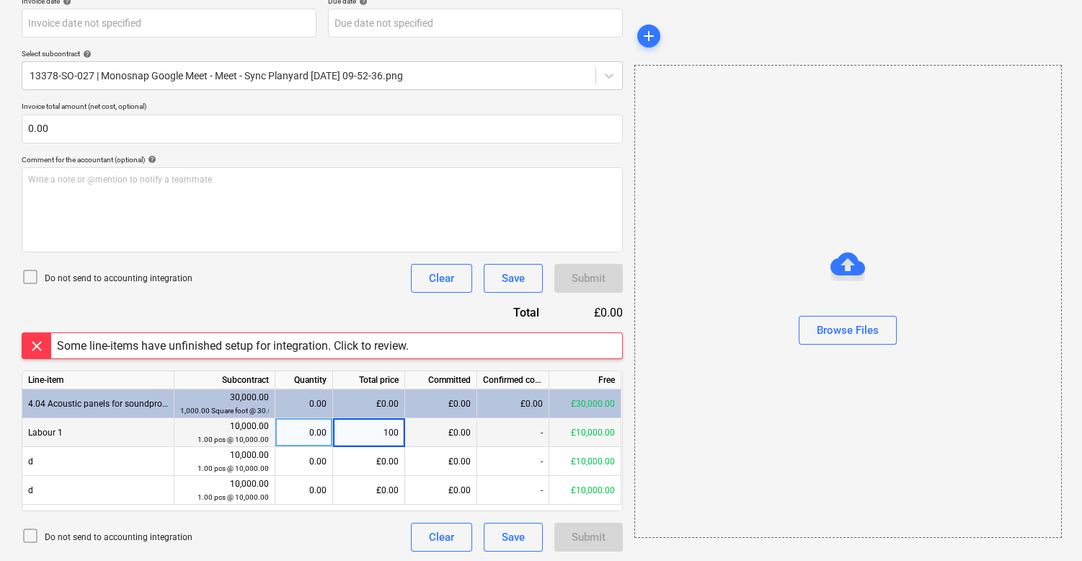
type input "1000"
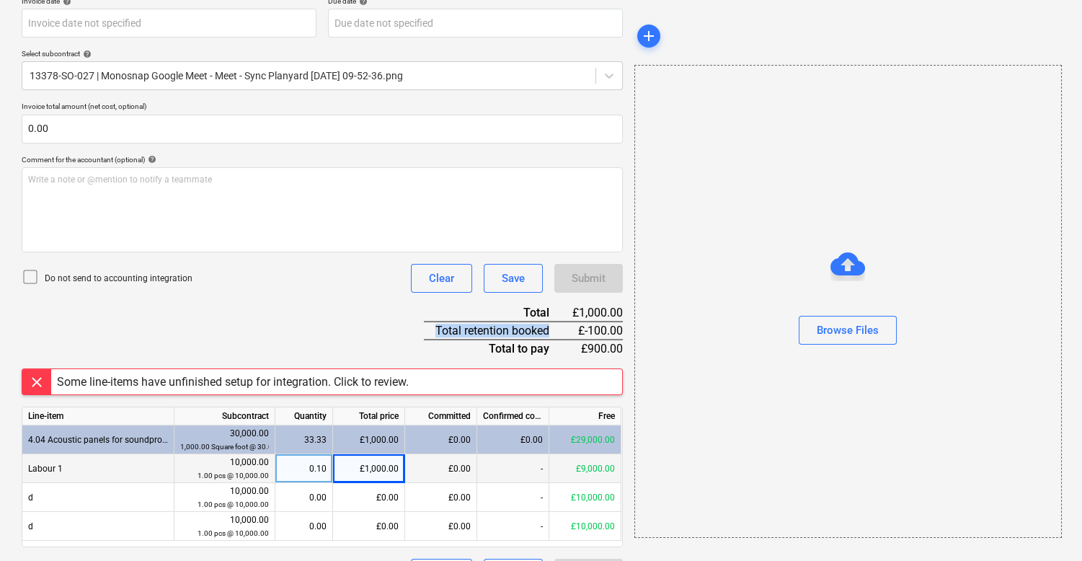
drag, startPoint x: 432, startPoint y: 327, endPoint x: 552, endPoint y: 332, distance: 120.5
click at [552, 332] on div "Total retention booked" at bounding box center [498, 330] width 148 height 18
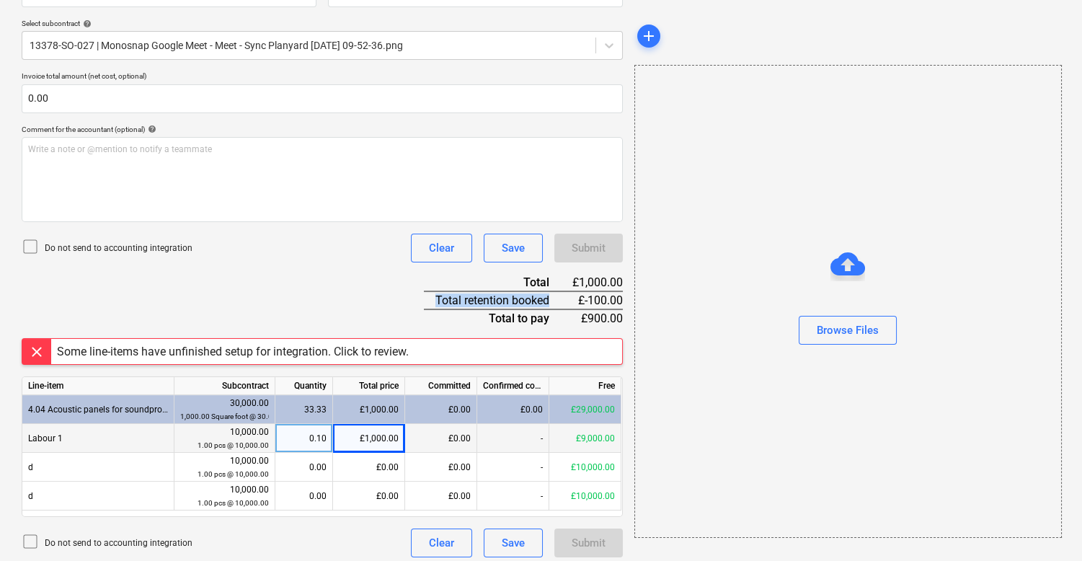
scroll to position [312, 0]
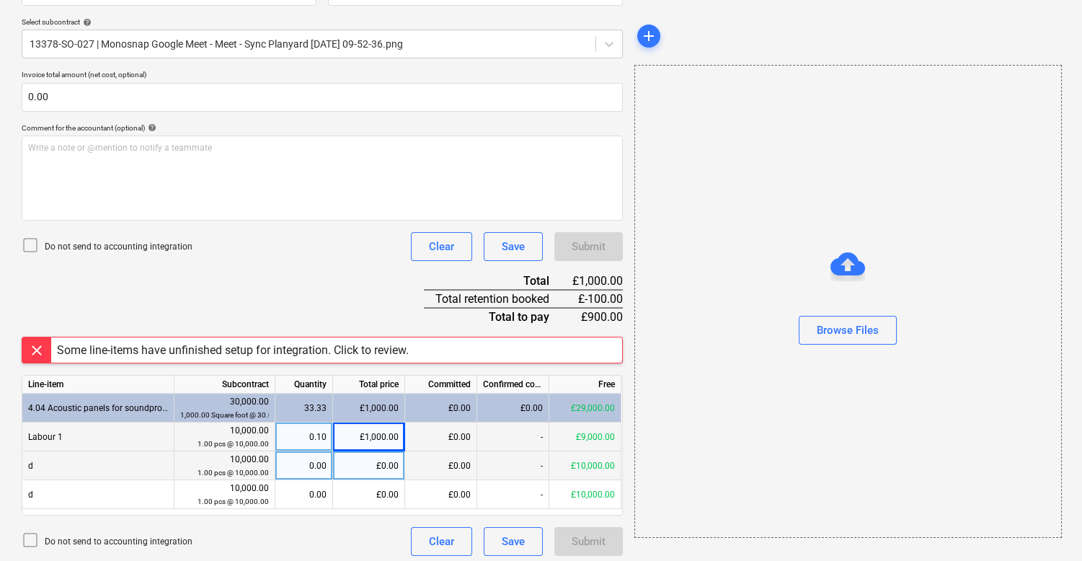
click at [386, 452] on div "£0.00" at bounding box center [369, 465] width 72 height 29
type input "1000"
click at [391, 467] on input "1000" at bounding box center [368, 465] width 71 height 28
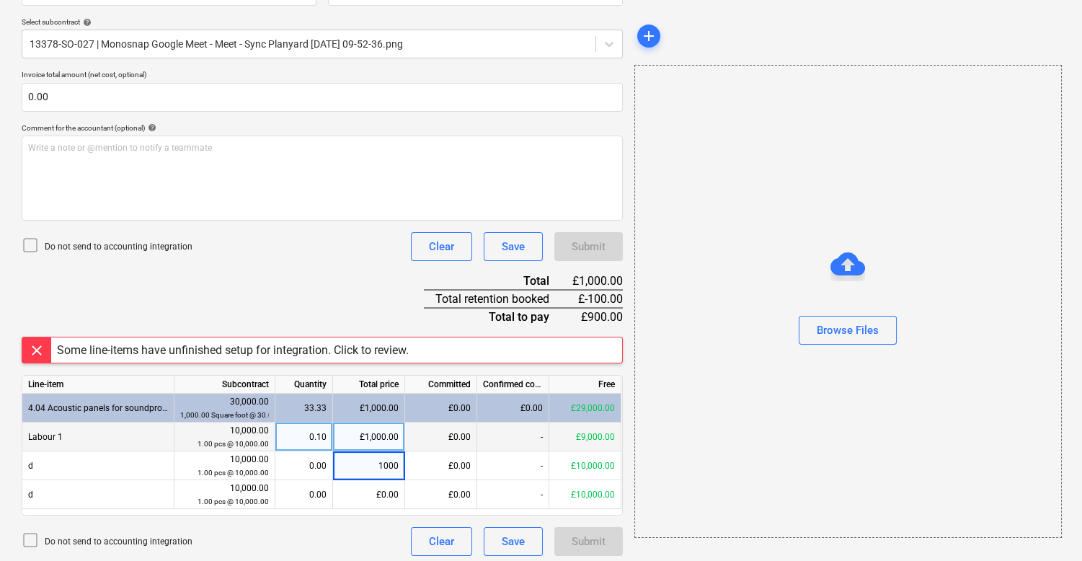
click at [360, 337] on div "Some line-items have unfinished setup for integration. Click to review." at bounding box center [232, 349] width 363 height 25
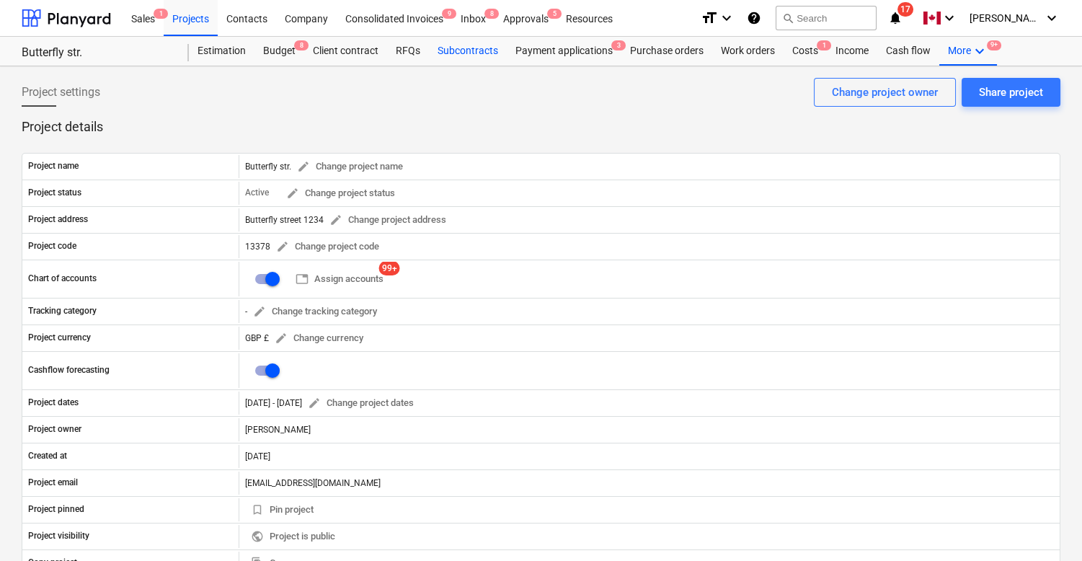
click at [465, 53] on div "Subcontracts" at bounding box center [468, 51] width 78 height 29
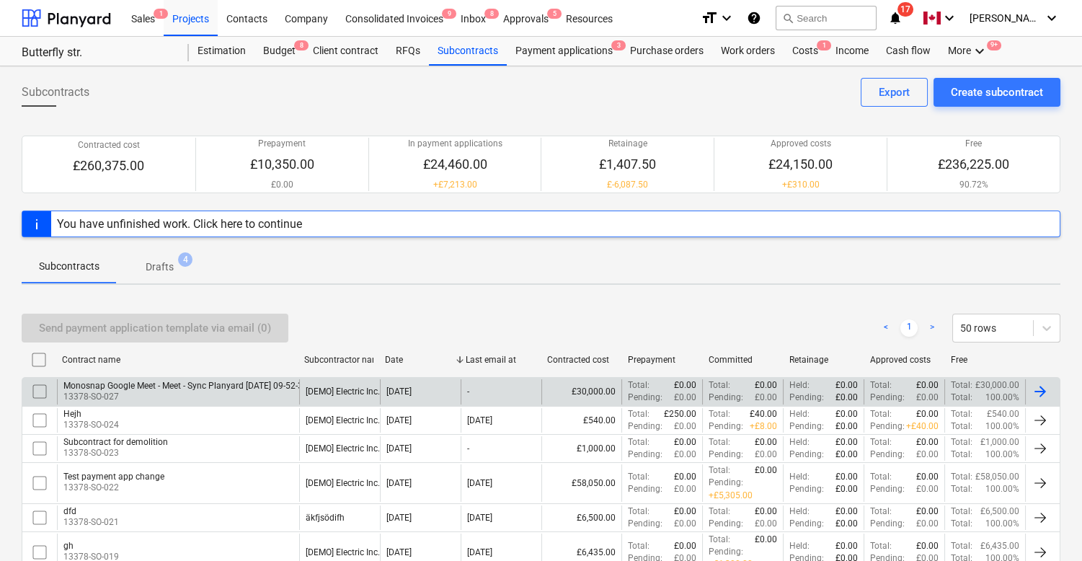
click at [143, 401] on p "13378-SO-027" at bounding box center [194, 397] width 262 height 12
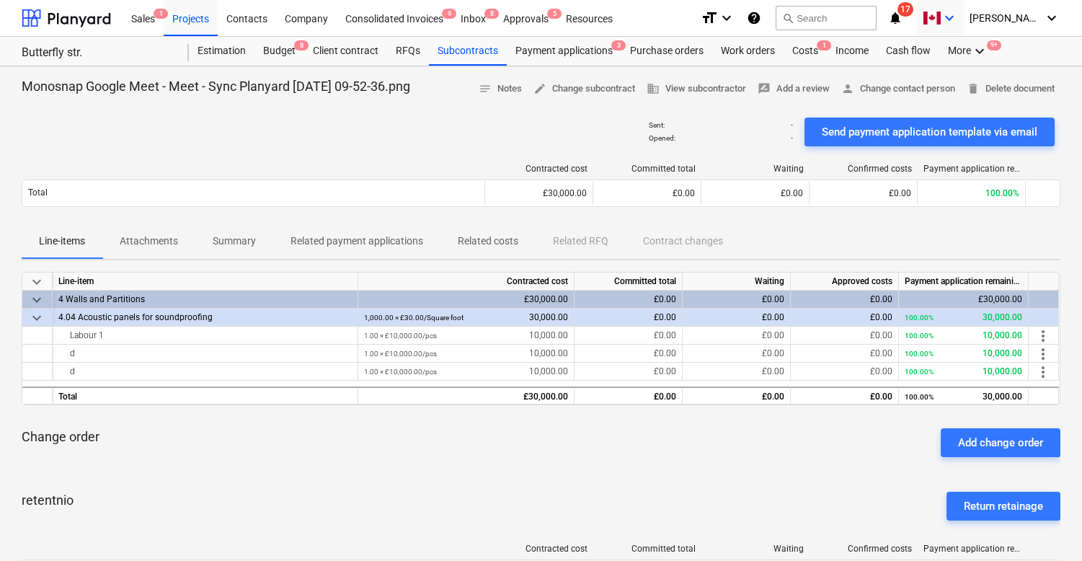
click at [958, 21] on icon "keyboard_arrow_down" at bounding box center [949, 17] width 17 height 17
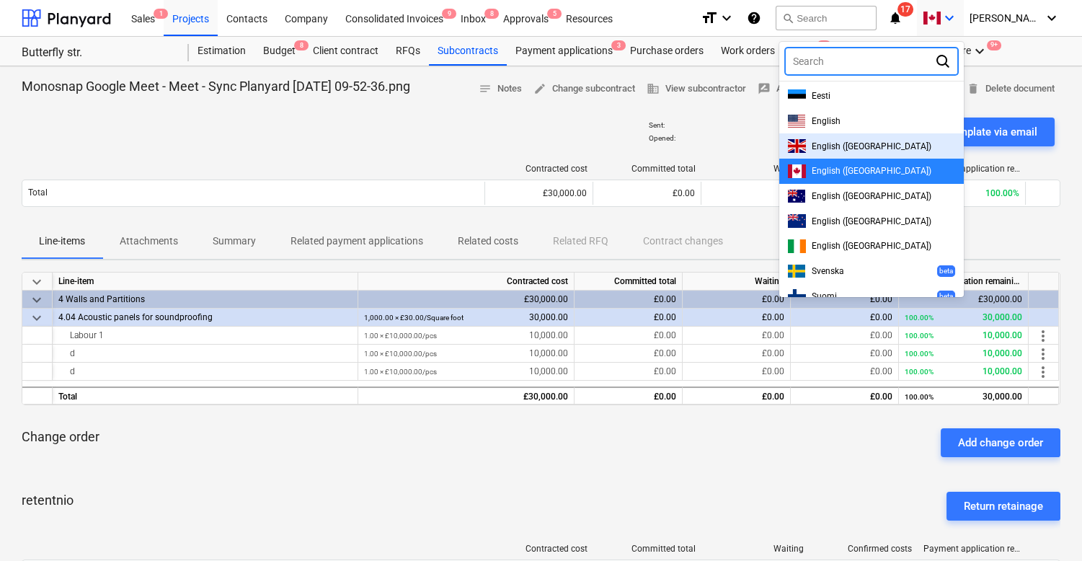
click at [884, 154] on div "English ([GEOGRAPHIC_DATA])" at bounding box center [871, 145] width 185 height 25
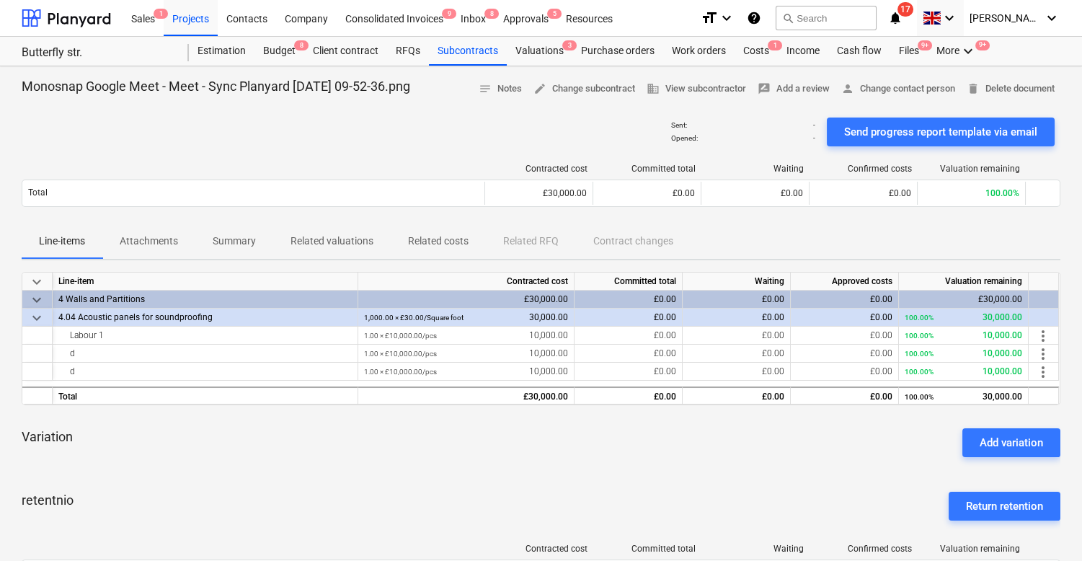
click at [595, 134] on div "Sent : - Opened : - Send progress report template via email" at bounding box center [541, 132] width 1039 height 40
click at [996, 438] on div "Add variation" at bounding box center [1011, 442] width 63 height 19
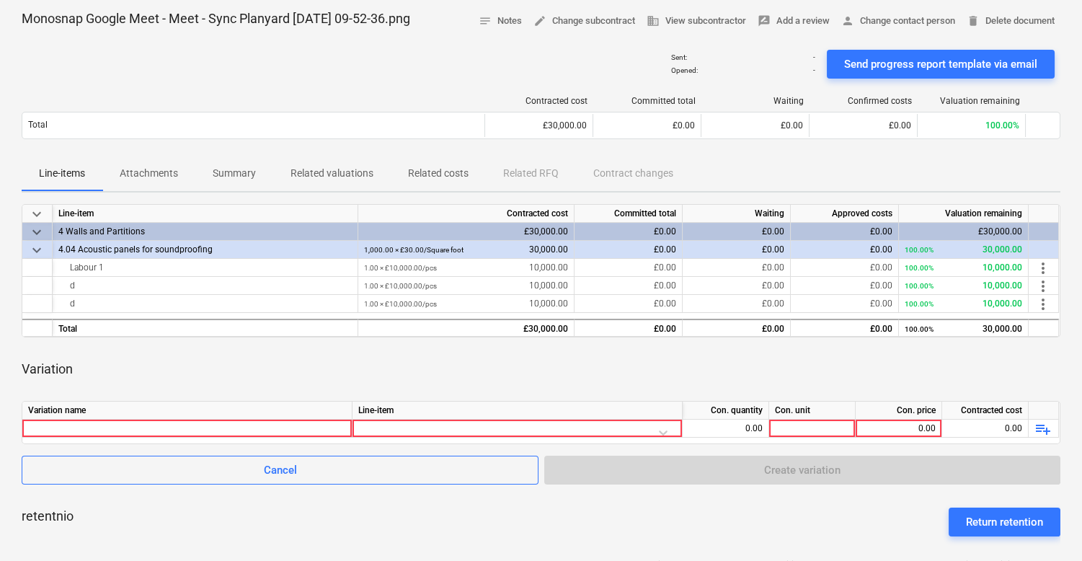
scroll to position [72, 0]
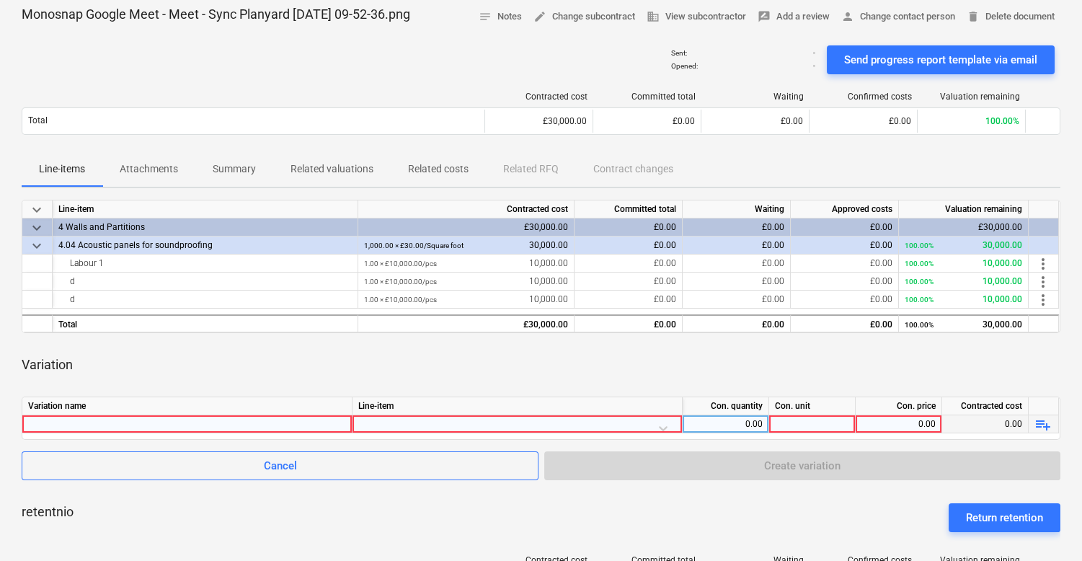
click at [314, 420] on div at bounding box center [187, 423] width 318 height 17
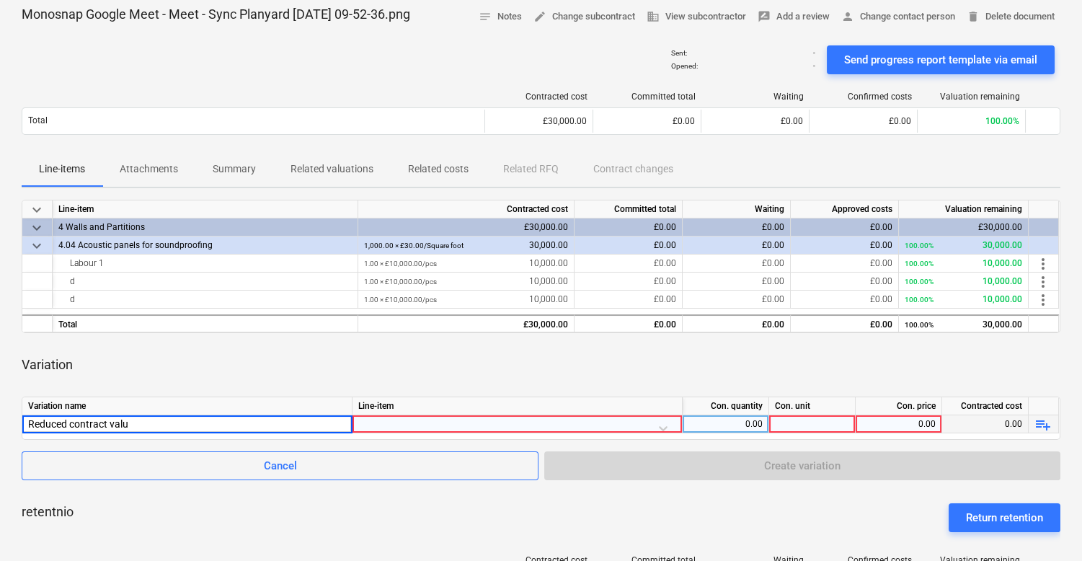
type input "Reduced contract value"
click at [733, 429] on div "0.00" at bounding box center [725, 424] width 74 height 18
type input "-1"
click at [899, 420] on div "0.00" at bounding box center [898, 424] width 74 height 18
type input "4000"
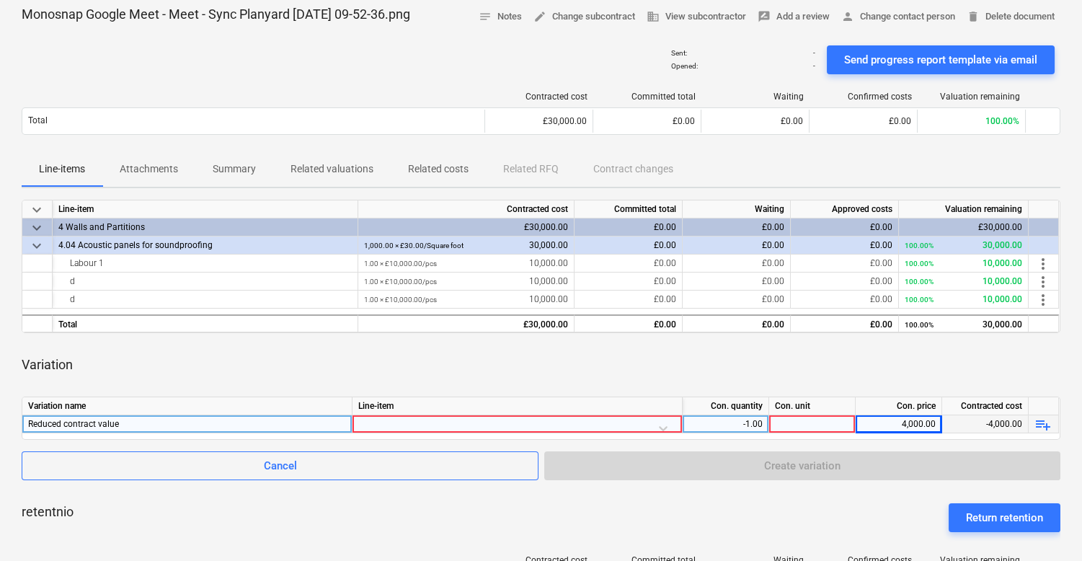
click at [902, 360] on div "Variation" at bounding box center [541, 365] width 1039 height 40
